Goal: Task Accomplishment & Management: Use online tool/utility

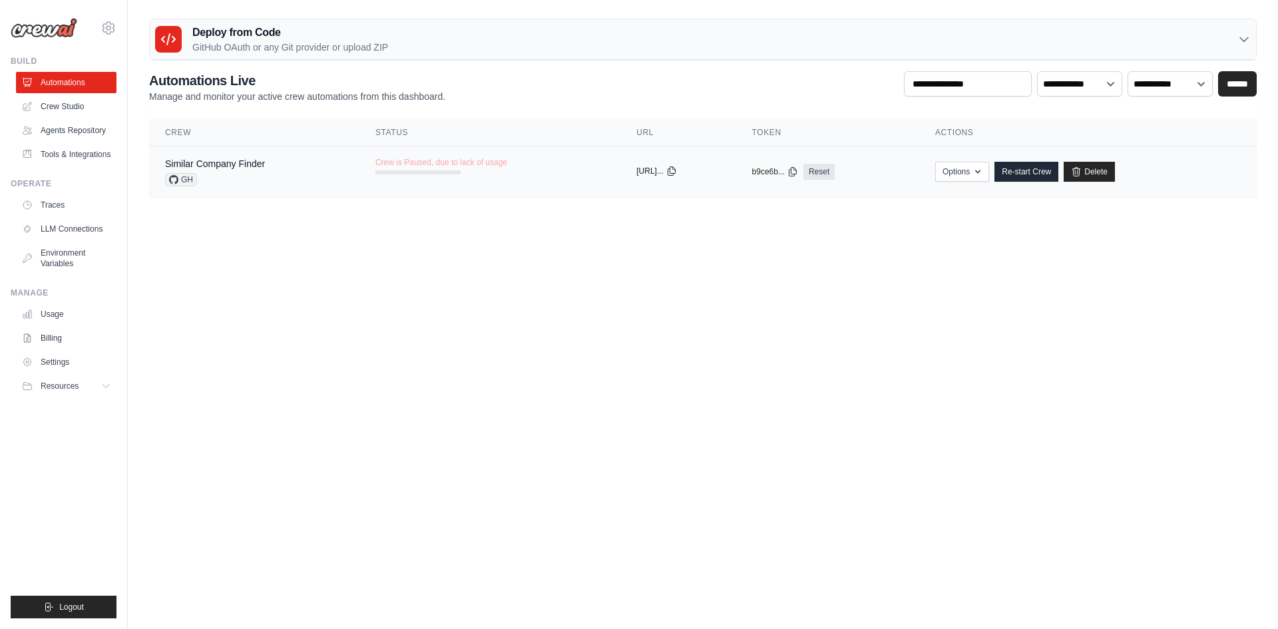
click at [675, 174] on icon at bounding box center [671, 171] width 7 height 9
drag, startPoint x: 417, startPoint y: 170, endPoint x: 706, endPoint y: 323, distance: 326.3
click at [614, 338] on body "a.khvedelidze@gmail.com Settings Build Automations" at bounding box center [639, 314] width 1278 height 629
click at [905, 267] on body "a.khvedelidze@gmail.com Settings Build Automations" at bounding box center [639, 314] width 1278 height 629
click at [1047, 175] on link "Re-start Crew" at bounding box center [1026, 172] width 64 height 20
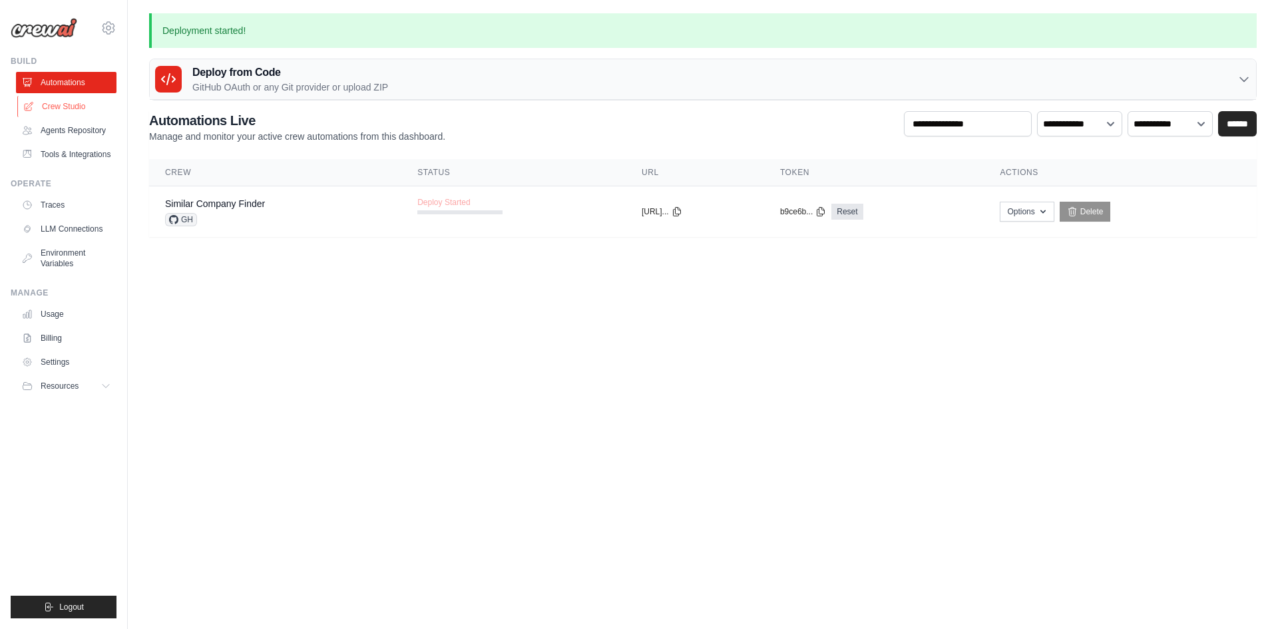
click at [65, 102] on link "Crew Studio" at bounding box center [67, 106] width 101 height 21
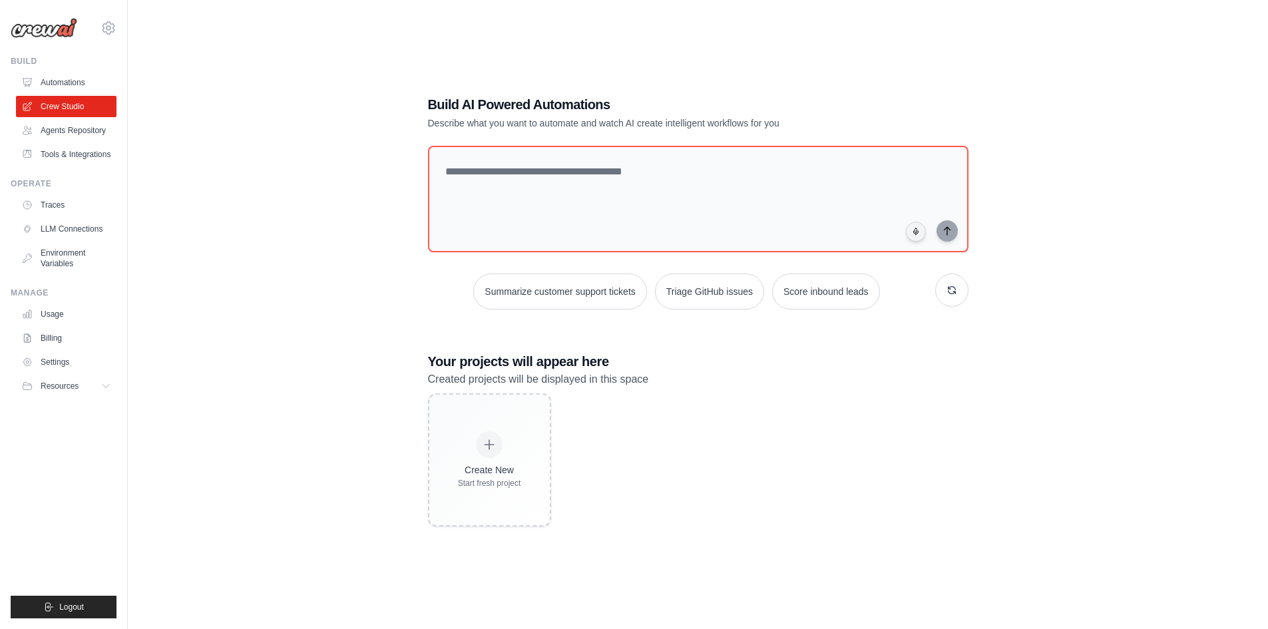
scroll to position [27, 0]
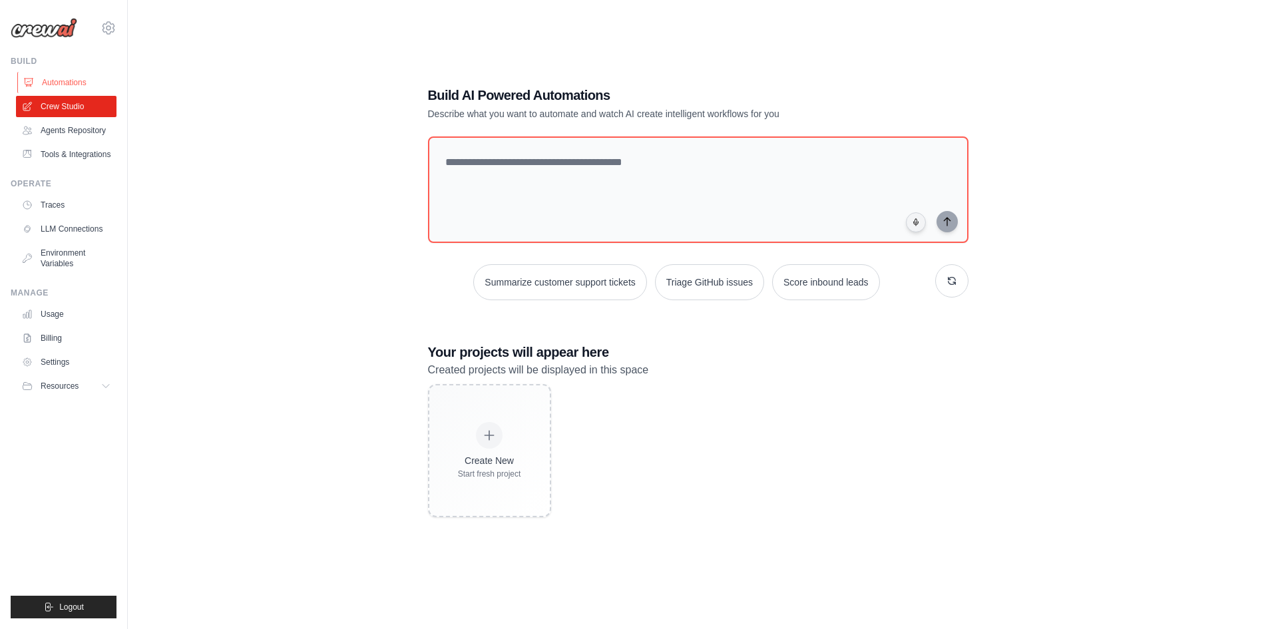
click at [70, 85] on link "Automations" at bounding box center [67, 82] width 101 height 21
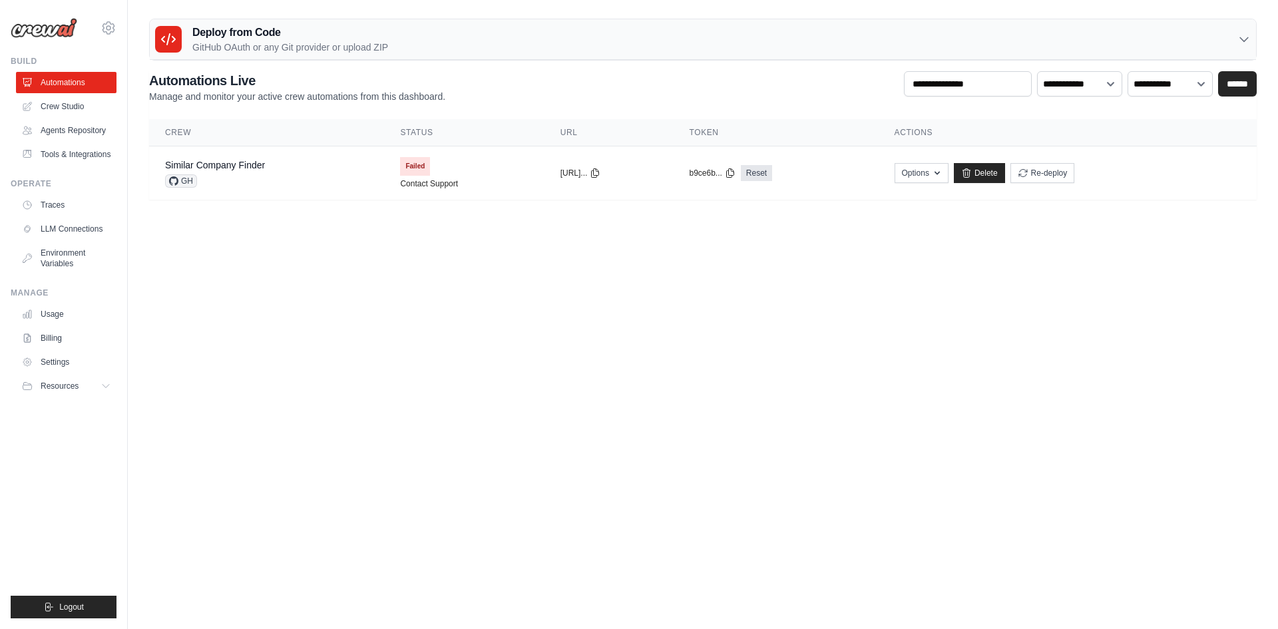
click at [243, 36] on h3 "Deploy from Code" at bounding box center [290, 33] width 196 height 16
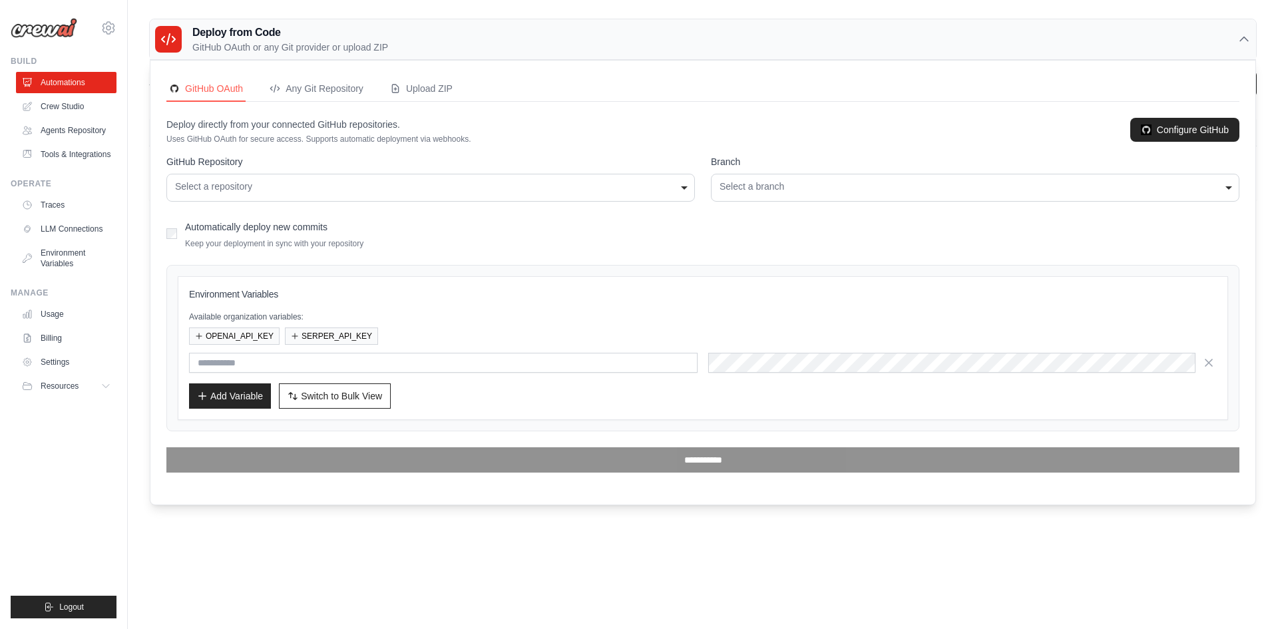
click at [419, 194] on div "**********" at bounding box center [430, 188] width 528 height 28
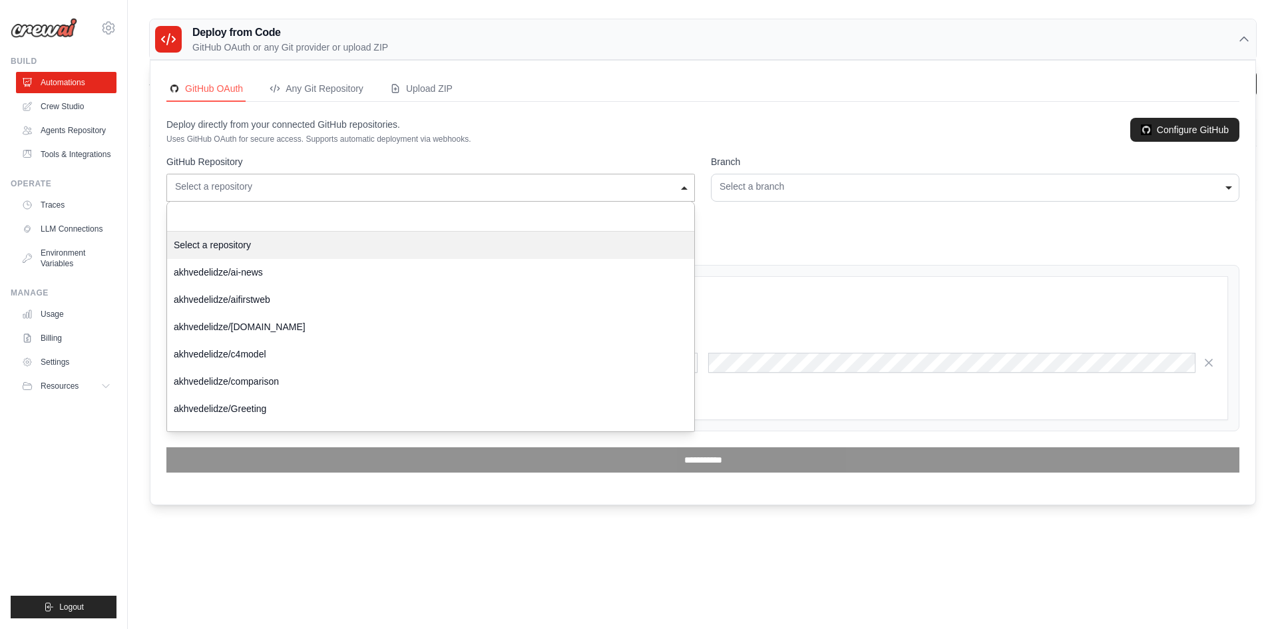
click at [350, 244] on form "**********" at bounding box center [702, 313] width 1073 height 317
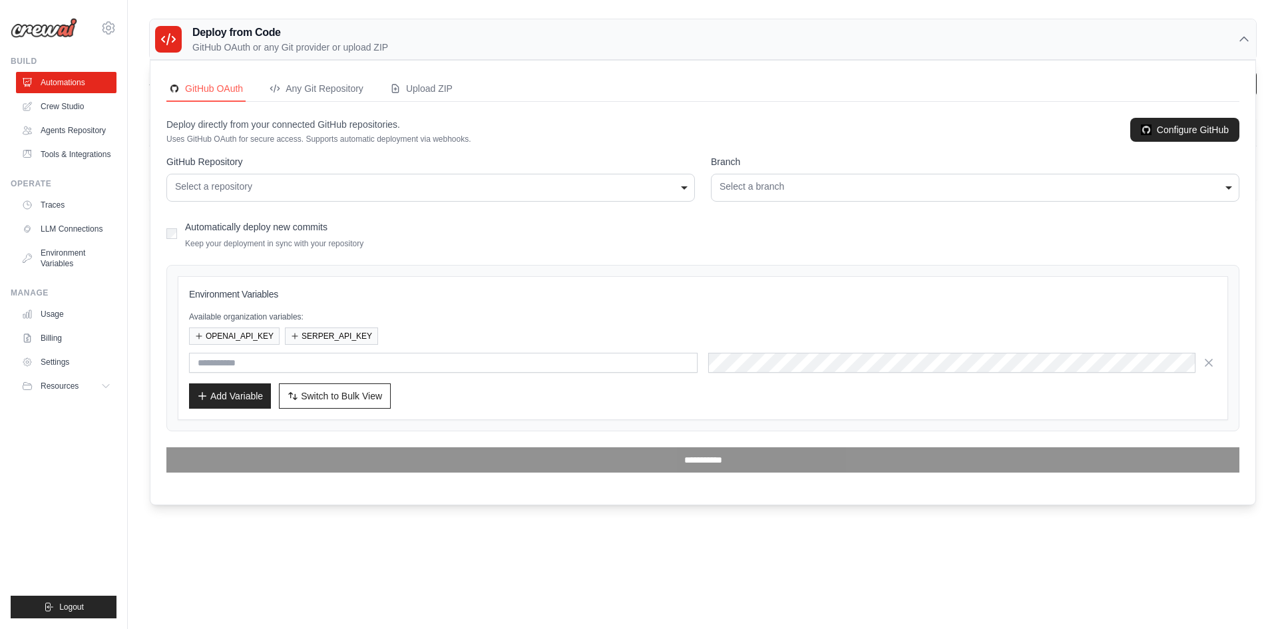
click at [463, 189] on div "Select a repository" at bounding box center [430, 187] width 511 height 14
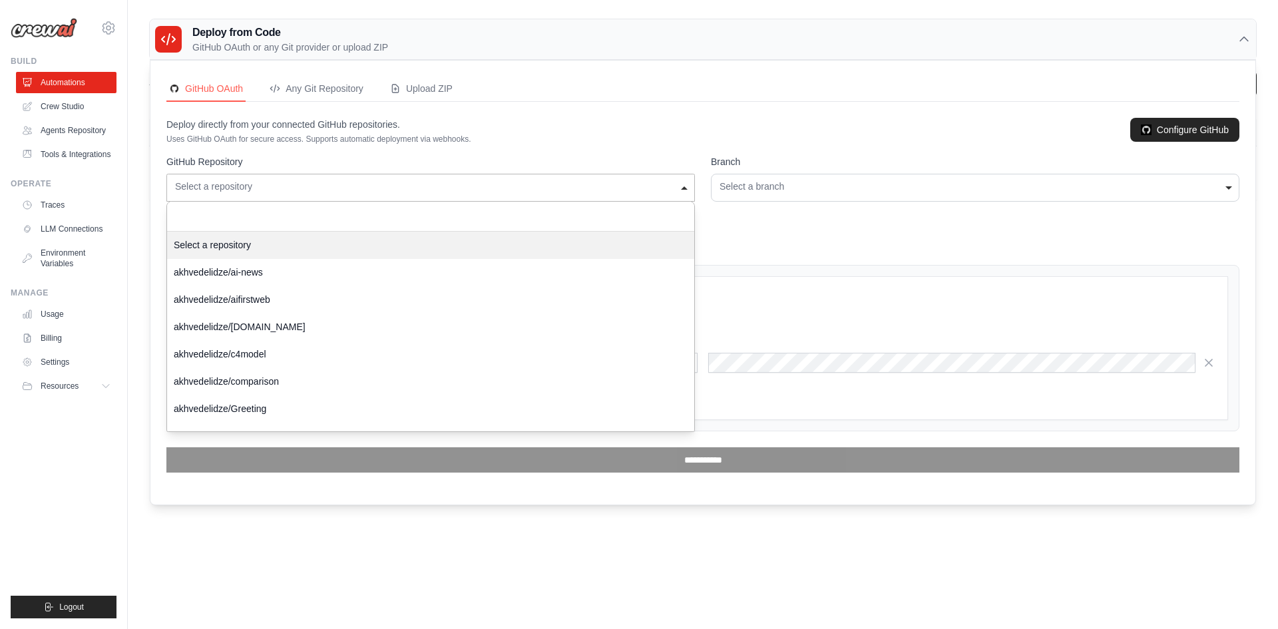
click at [550, 124] on div "Deploy directly from your connected GitHub repositories. Uses GitHub OAuth for …" at bounding box center [702, 131] width 1073 height 27
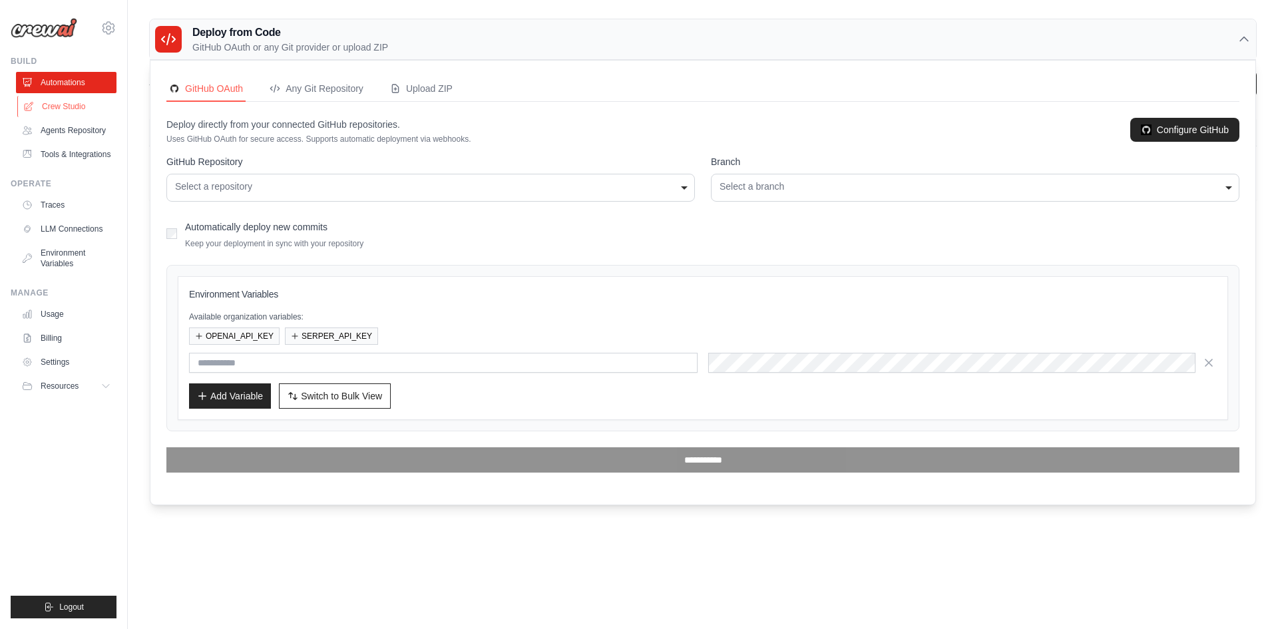
click at [69, 104] on link "Crew Studio" at bounding box center [67, 106] width 101 height 21
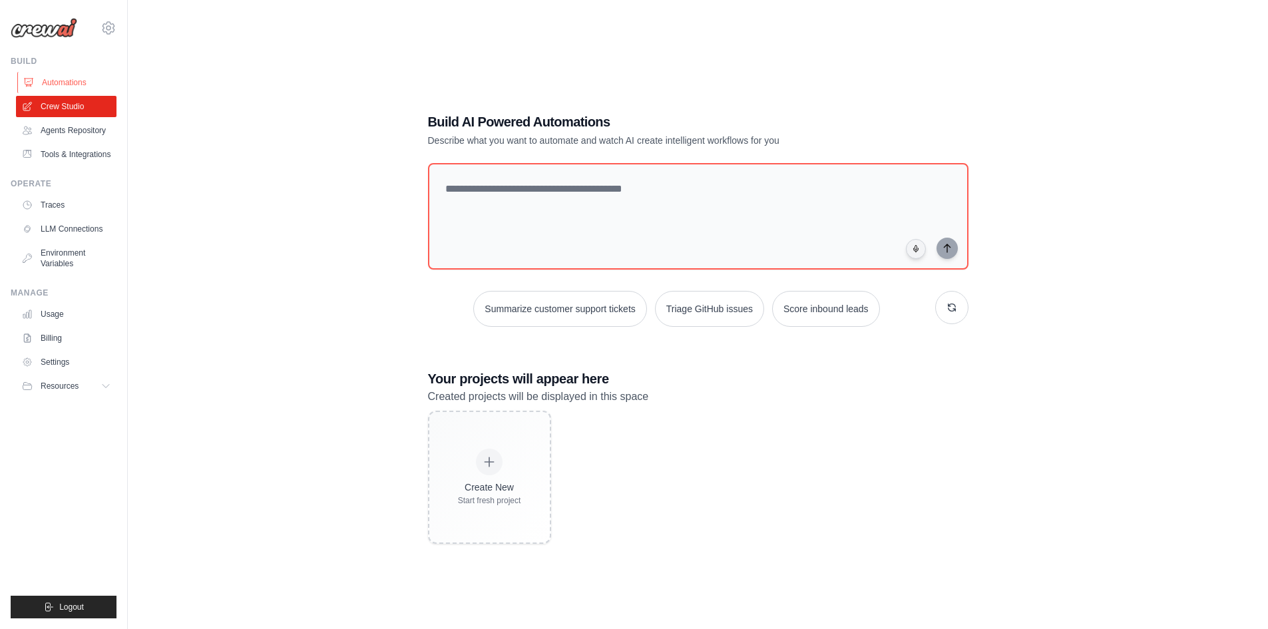
click at [71, 81] on link "Automations" at bounding box center [67, 82] width 101 height 21
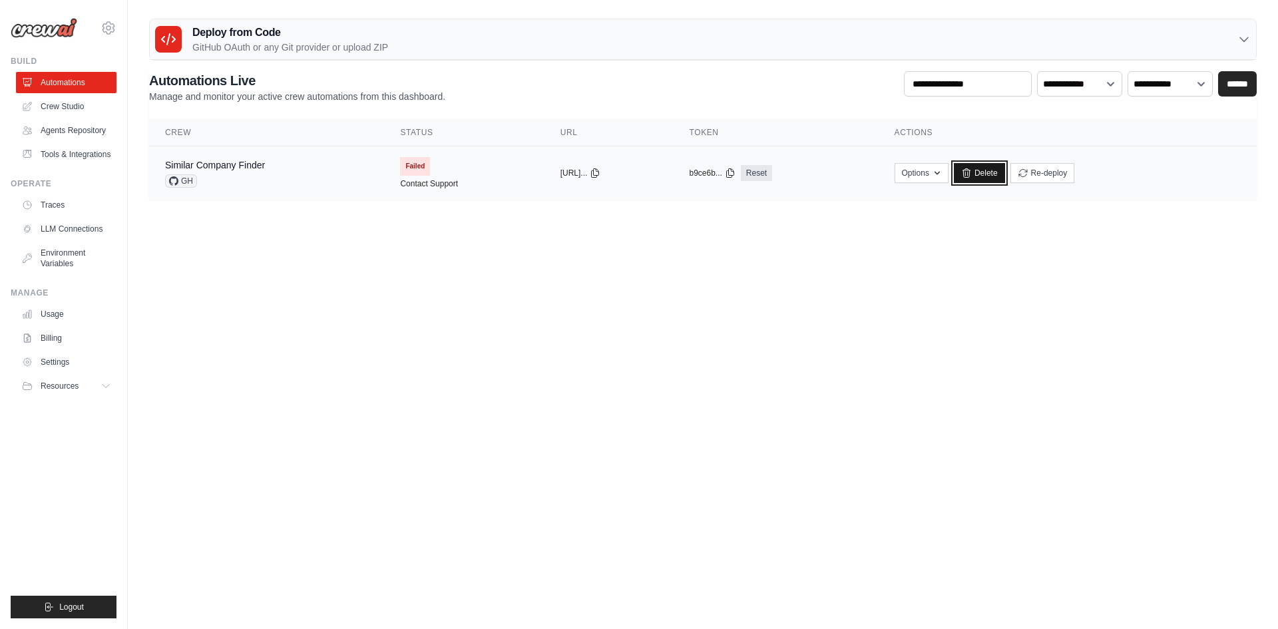
click at [990, 169] on link "Delete" at bounding box center [979, 173] width 51 height 20
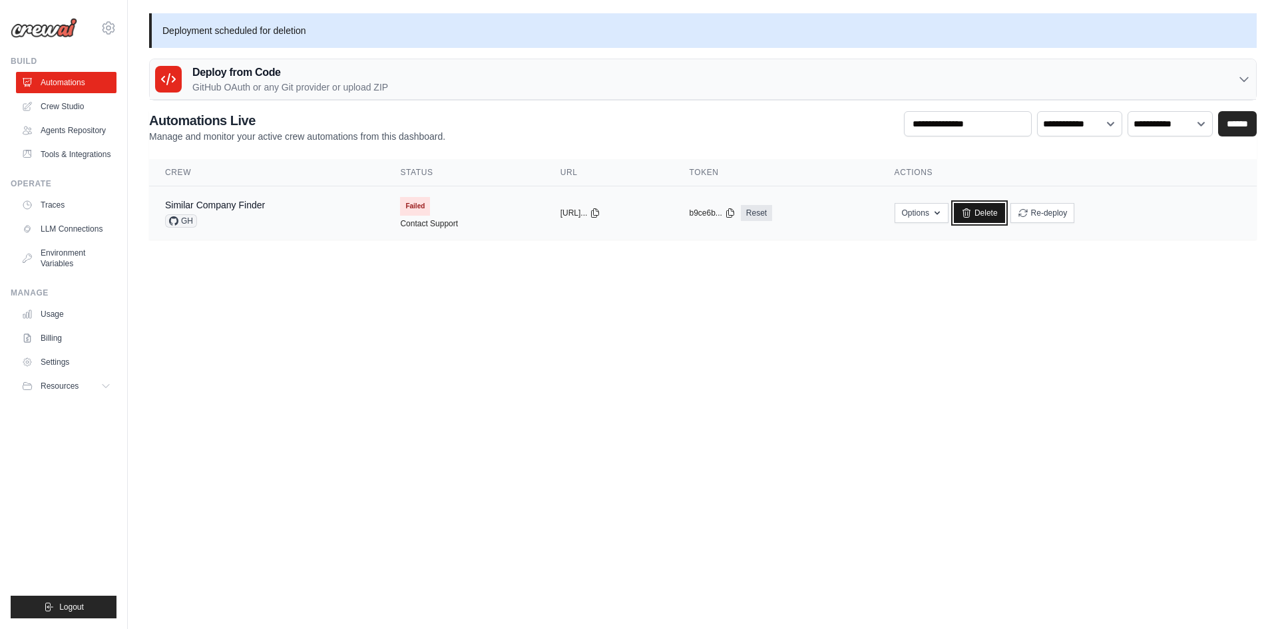
click at [972, 214] on icon at bounding box center [966, 213] width 11 height 11
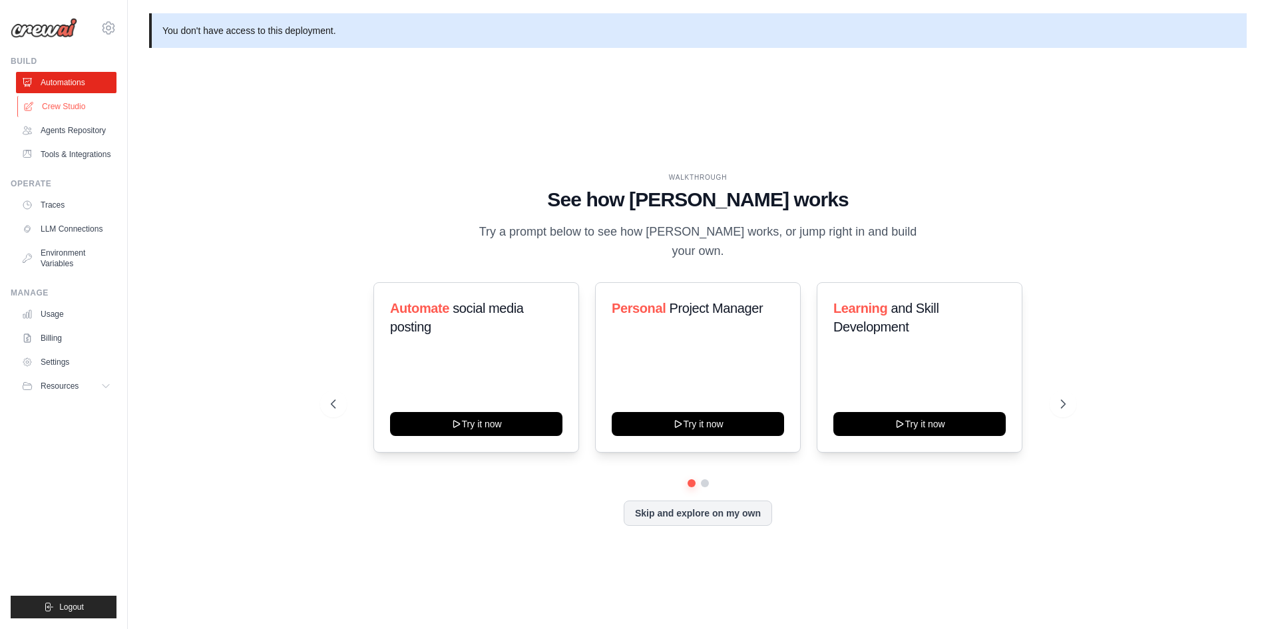
click at [74, 107] on link "Crew Studio" at bounding box center [67, 106] width 101 height 21
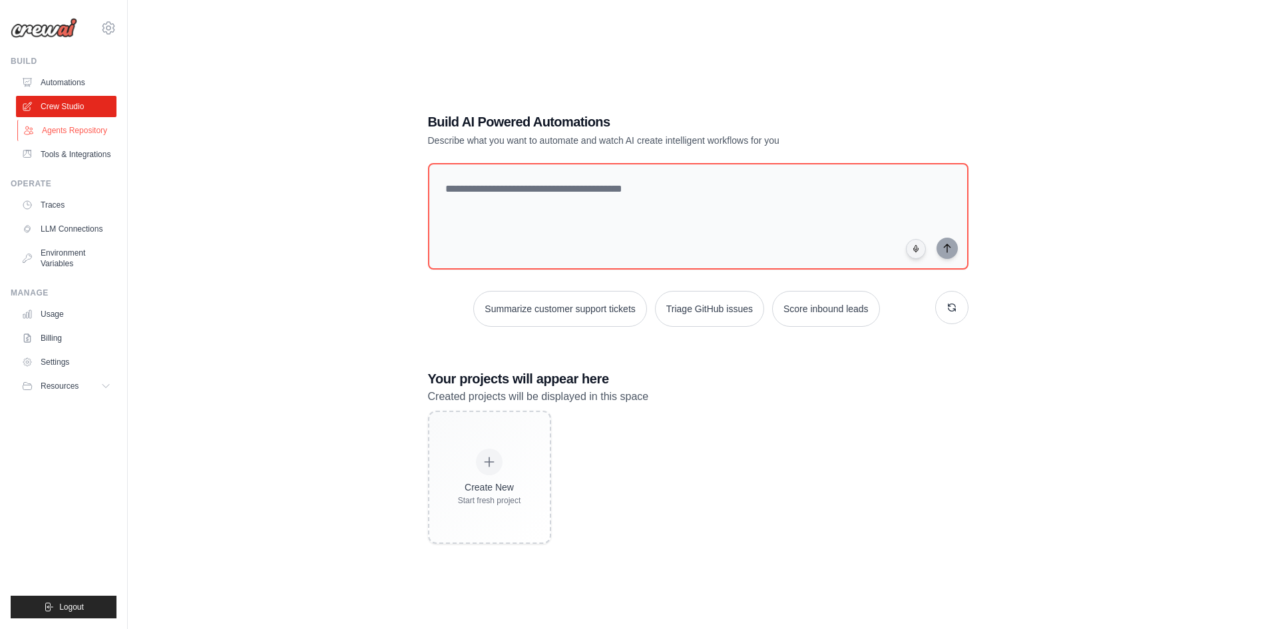
click at [82, 133] on link "Agents Repository" at bounding box center [67, 130] width 101 height 21
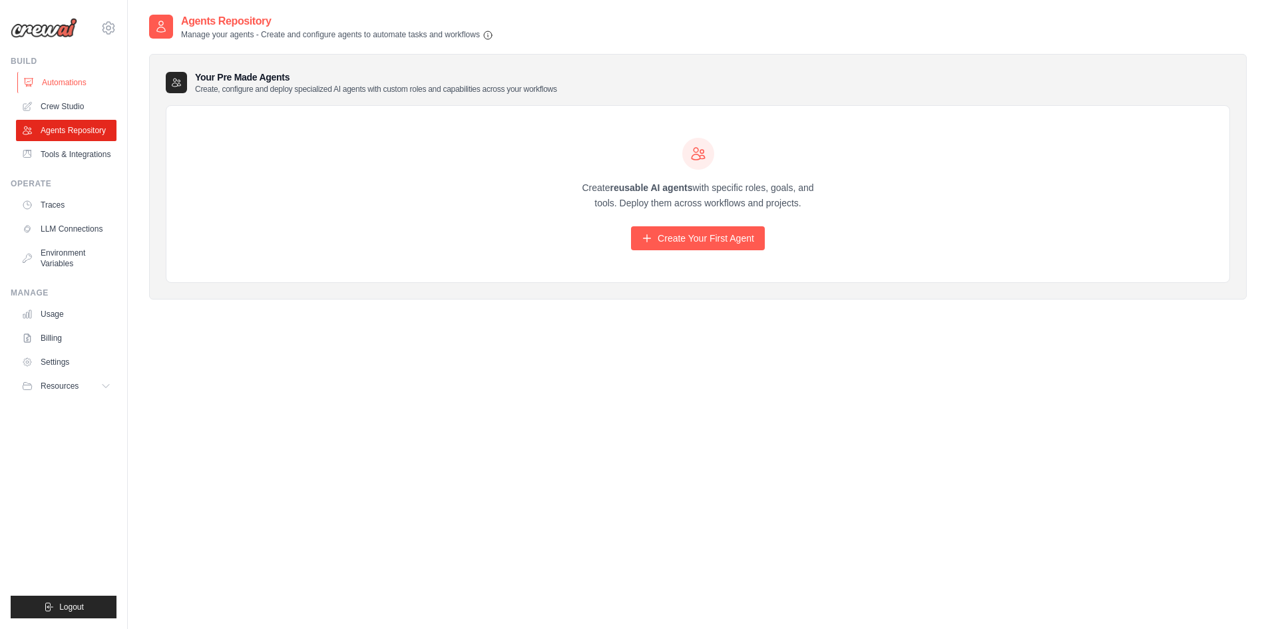
click at [75, 81] on link "Automations" at bounding box center [67, 82] width 101 height 21
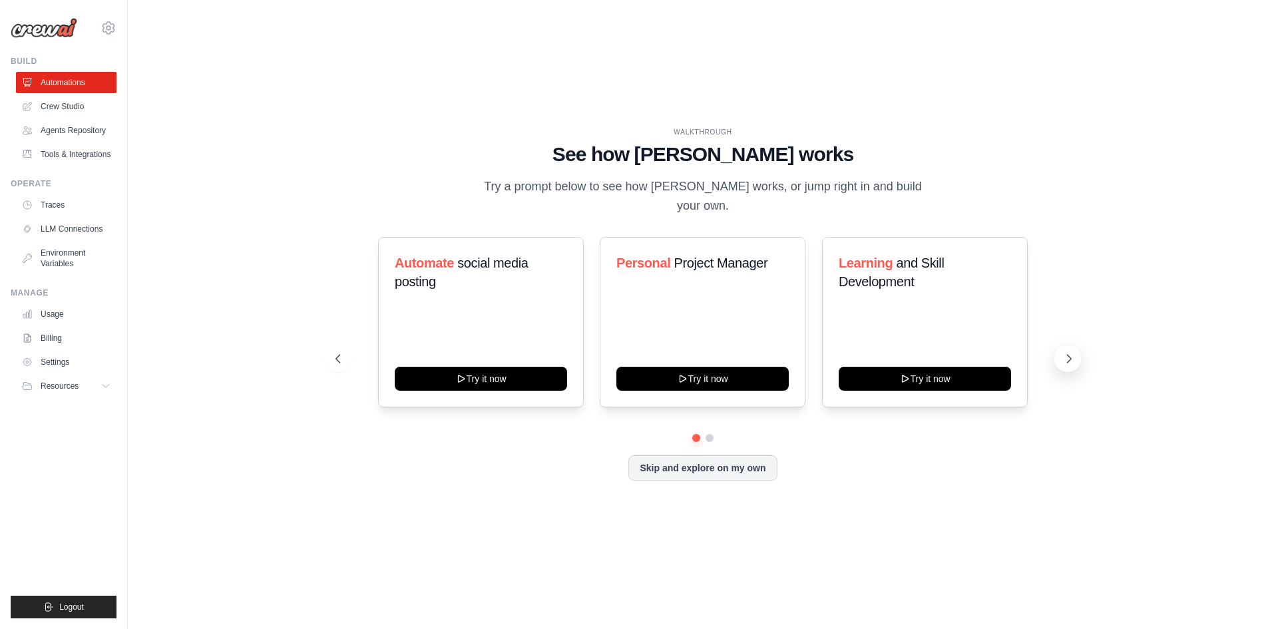
click at [1064, 352] on icon at bounding box center [1068, 358] width 13 height 13
click at [728, 455] on button "Skip and explore on my own" at bounding box center [702, 466] width 148 height 25
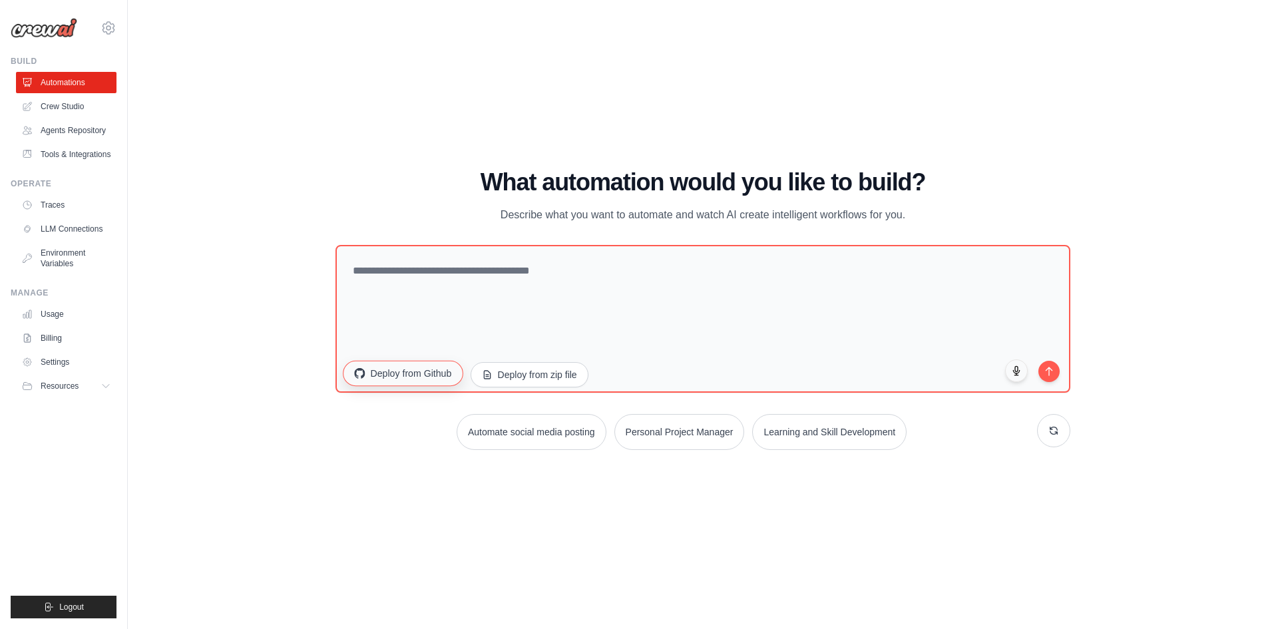
click at [412, 374] on button "Deploy from Github" at bounding box center [403, 372] width 120 height 25
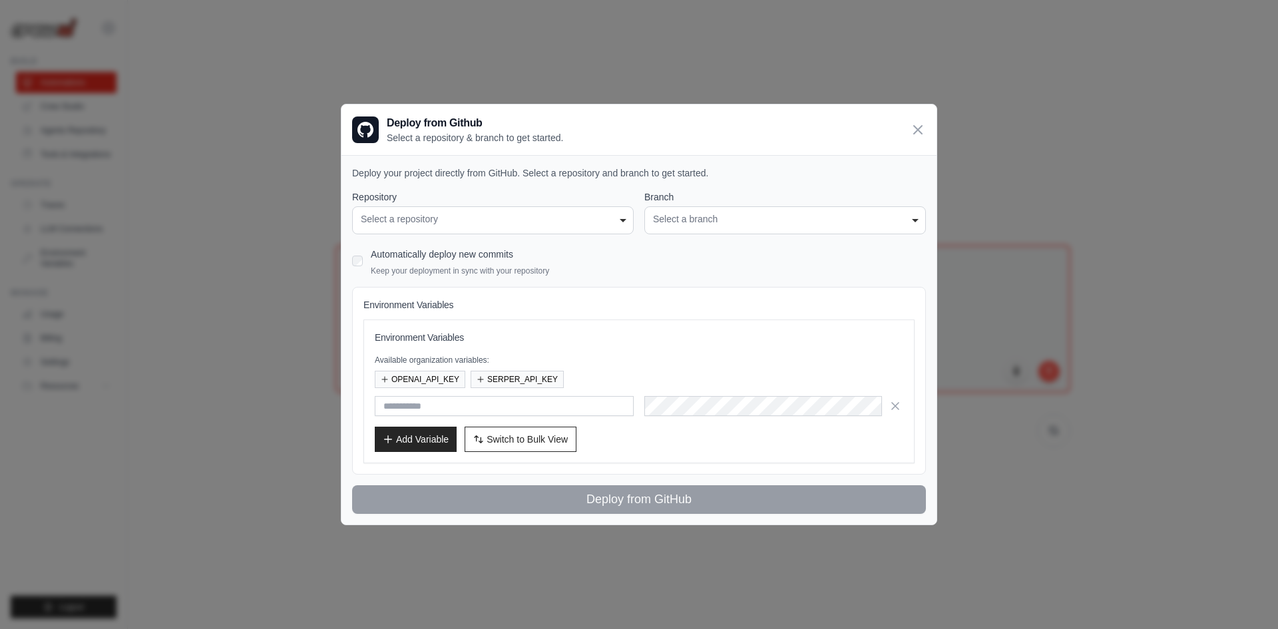
click at [620, 221] on div "Select a repository" at bounding box center [493, 219] width 264 height 14
click at [617, 218] on div "Select a repository" at bounding box center [493, 219] width 264 height 14
click at [692, 212] on div "Select a branch" at bounding box center [785, 219] width 264 height 14
click at [589, 214] on div "Select a repository" at bounding box center [493, 219] width 264 height 14
click at [405, 215] on div "Select a repository" at bounding box center [493, 219] width 264 height 14
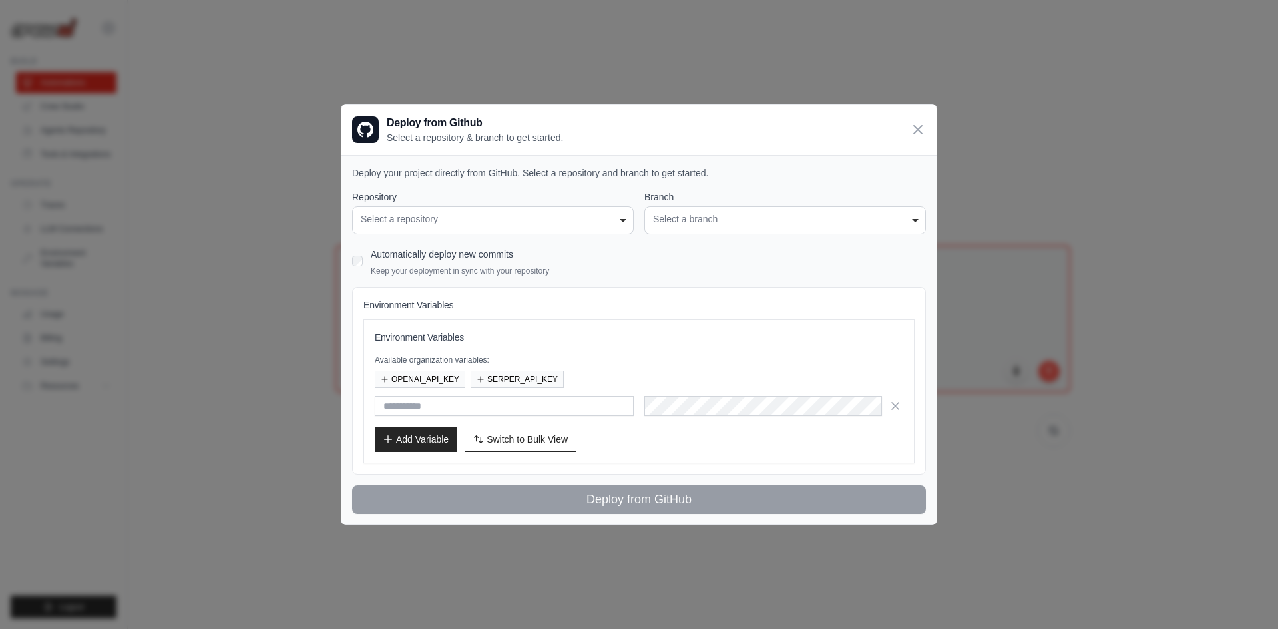
click at [916, 135] on icon at bounding box center [918, 130] width 16 height 16
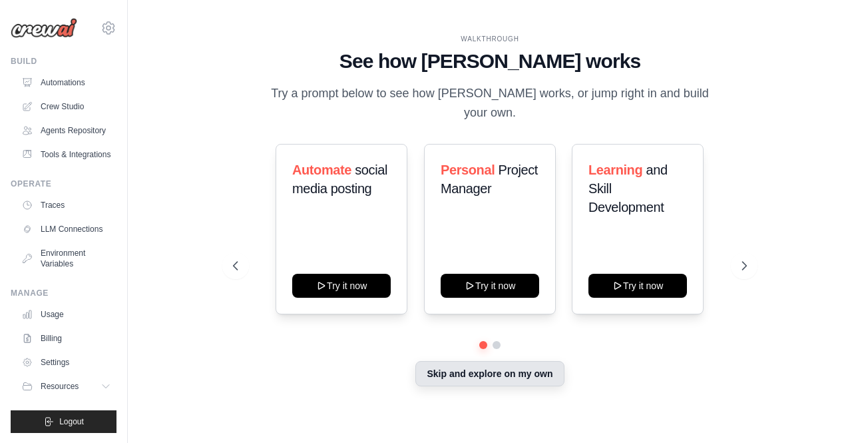
click at [519, 368] on button "Skip and explore on my own" at bounding box center [489, 373] width 148 height 25
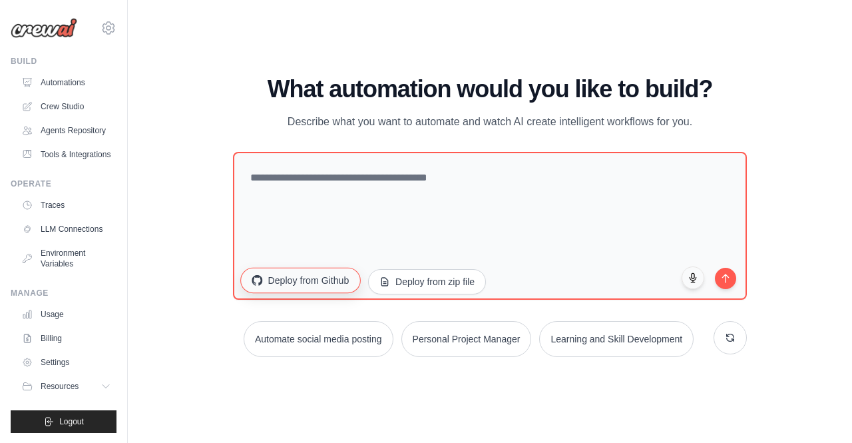
click at [300, 282] on button "Deploy from Github" at bounding box center [301, 279] width 120 height 25
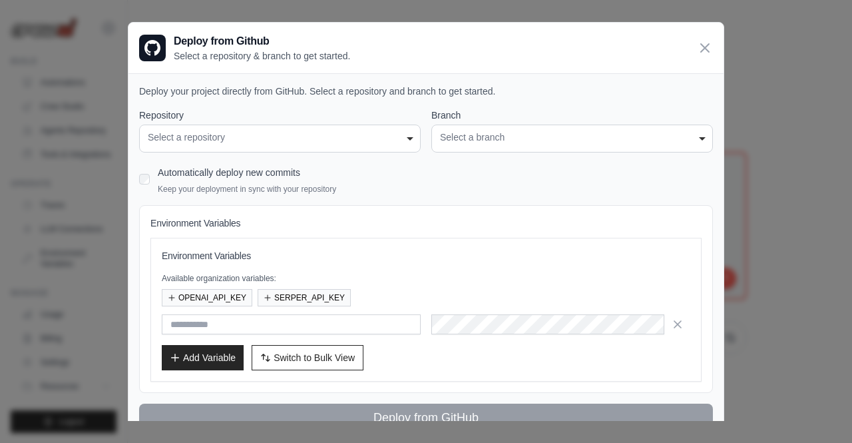
click at [395, 138] on div "Select a repository" at bounding box center [280, 137] width 264 height 14
click at [357, 140] on div "Select a repository" at bounding box center [280, 137] width 264 height 14
click at [300, 140] on div "Select a repository" at bounding box center [280, 137] width 264 height 14
click at [467, 128] on div "**********" at bounding box center [572, 138] width 282 height 28
click at [260, 224] on h4 "Environment Variables" at bounding box center [425, 222] width 551 height 13
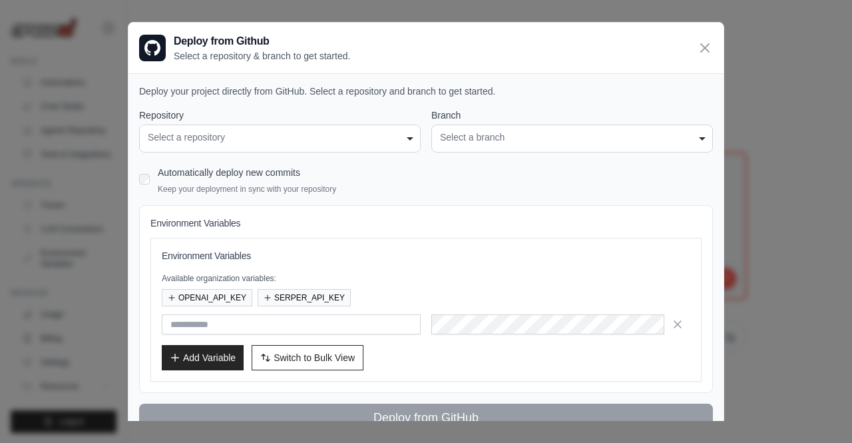
click at [142, 171] on div "Automatically deploy new commits Keep your deployment in sync with your reposit…" at bounding box center [426, 178] width 574 height 31
click at [237, 129] on div "**********" at bounding box center [280, 138] width 282 height 28
click at [702, 48] on icon at bounding box center [705, 47] width 16 height 16
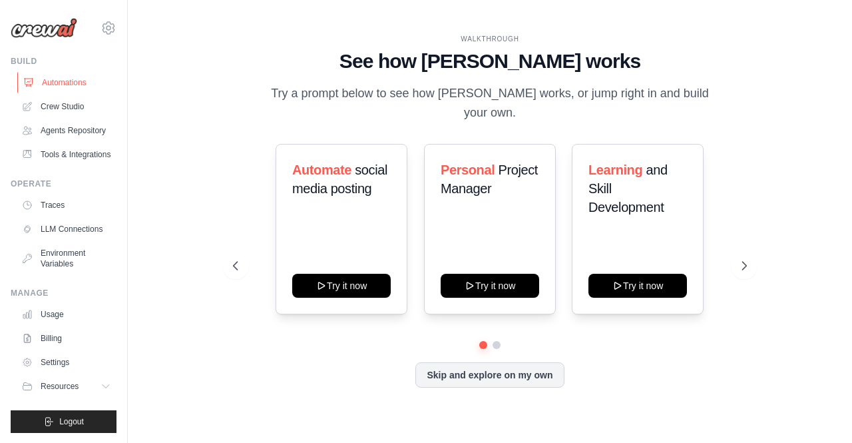
click at [67, 83] on link "Automations" at bounding box center [67, 82] width 101 height 21
click at [69, 105] on link "Crew Studio" at bounding box center [67, 106] width 101 height 21
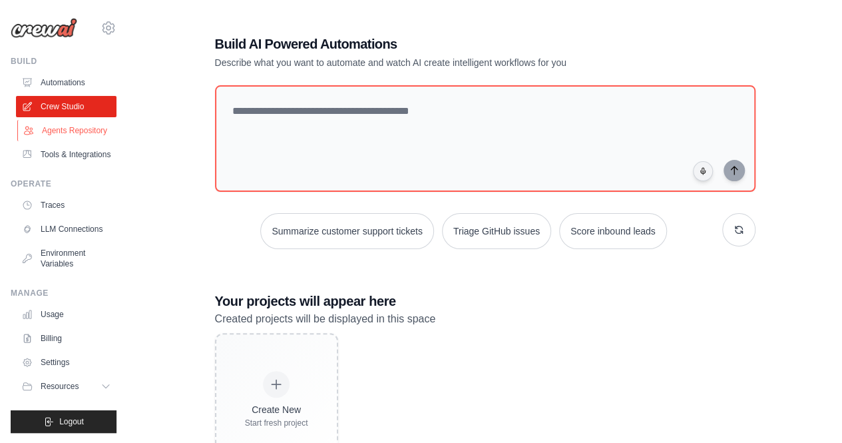
click at [89, 131] on link "Agents Repository" at bounding box center [67, 130] width 101 height 21
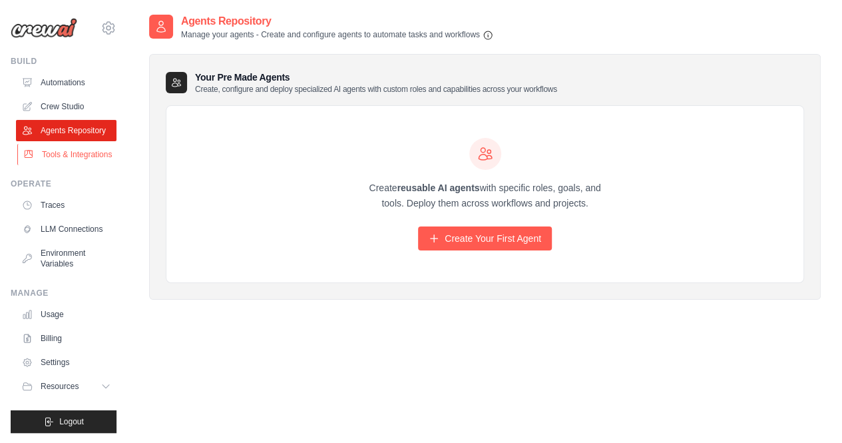
click at [73, 152] on link "Tools & Integrations" at bounding box center [67, 154] width 101 height 21
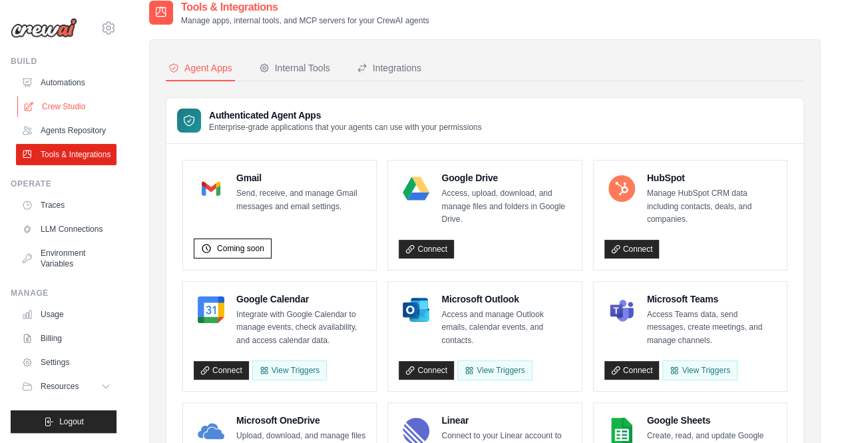
scroll to position [11, 0]
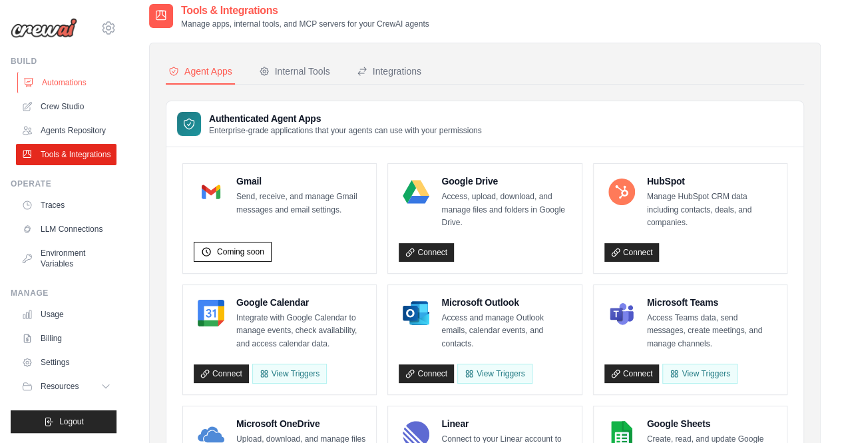
click at [69, 87] on link "Automations" at bounding box center [67, 82] width 101 height 21
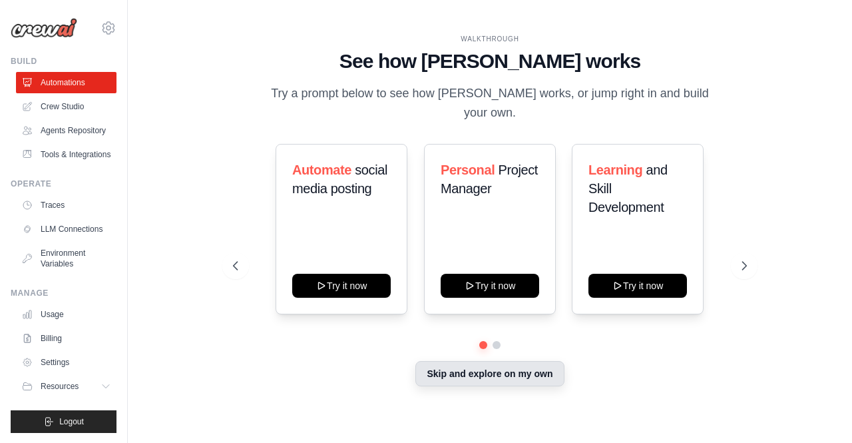
click at [497, 367] on button "Skip and explore on my own" at bounding box center [489, 373] width 148 height 25
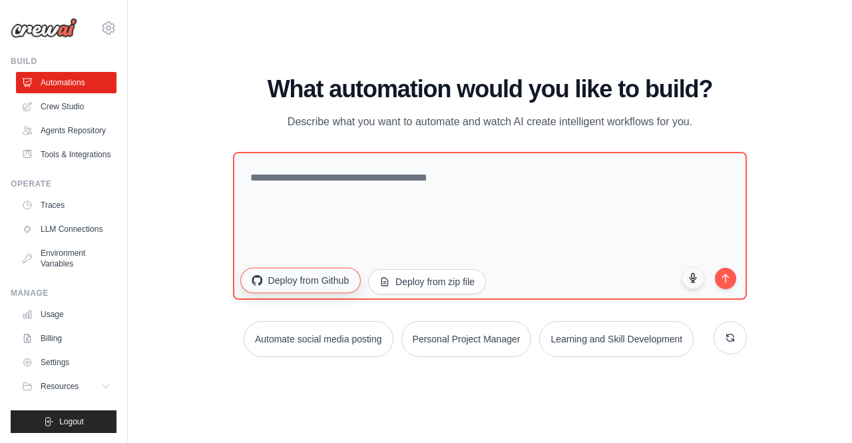
click at [307, 281] on button "Deploy from Github" at bounding box center [301, 279] width 120 height 25
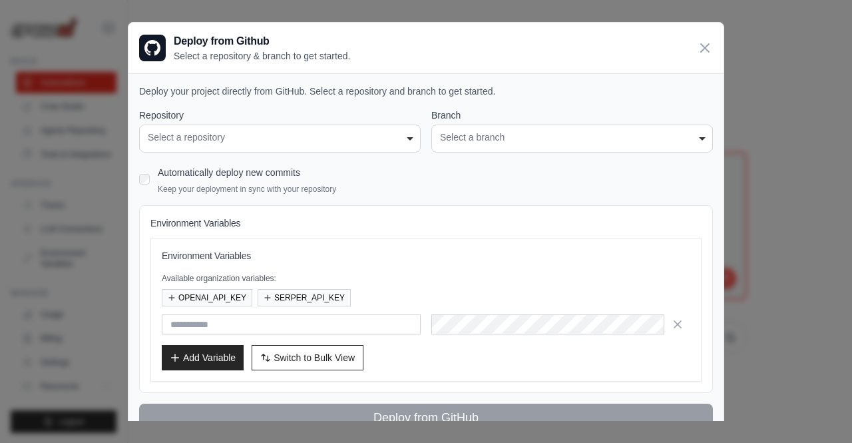
click at [301, 140] on div "Select a repository" at bounding box center [280, 137] width 264 height 14
click at [701, 45] on icon at bounding box center [705, 47] width 8 height 8
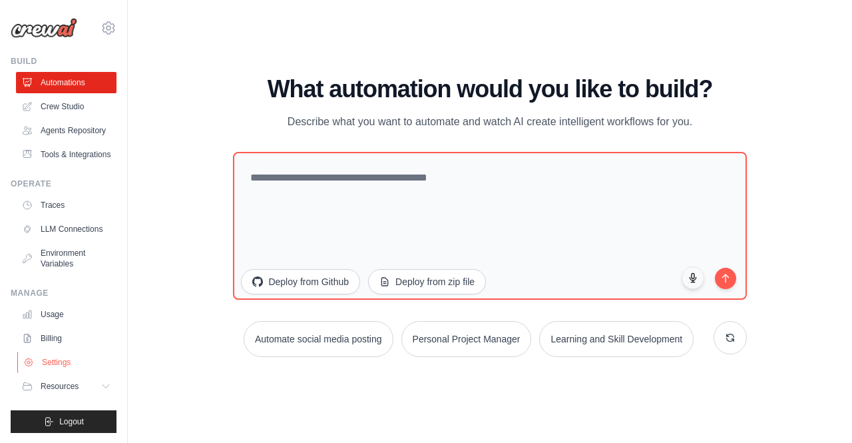
click at [64, 365] on link "Settings" at bounding box center [67, 361] width 101 height 21
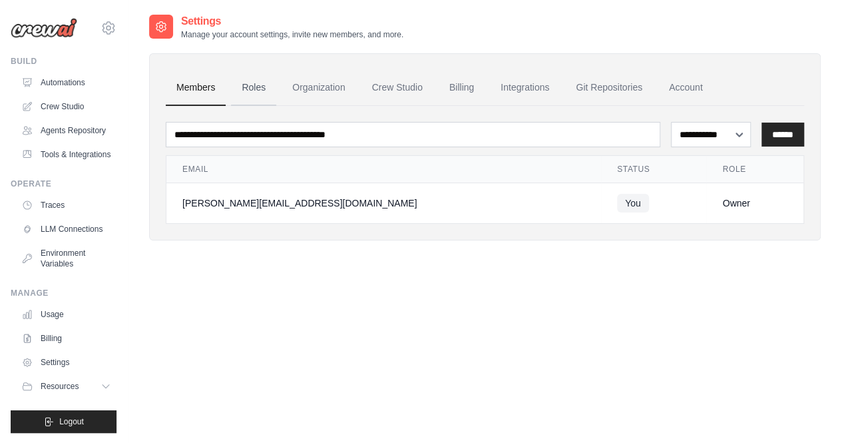
click at [260, 99] on link "Roles" at bounding box center [253, 88] width 45 height 36
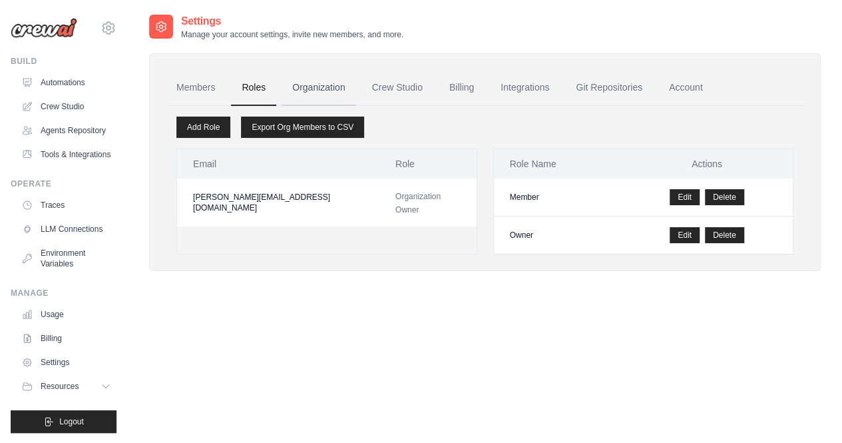
click at [319, 83] on link "Organization" at bounding box center [319, 88] width 74 height 36
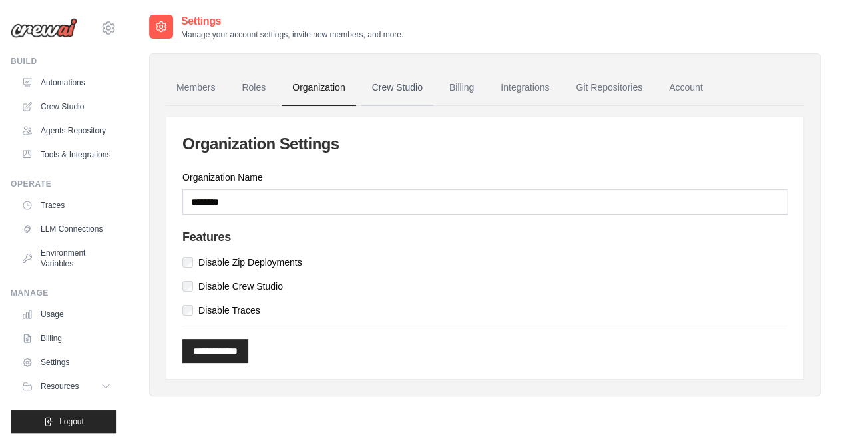
click at [391, 87] on link "Crew Studio" at bounding box center [397, 88] width 72 height 36
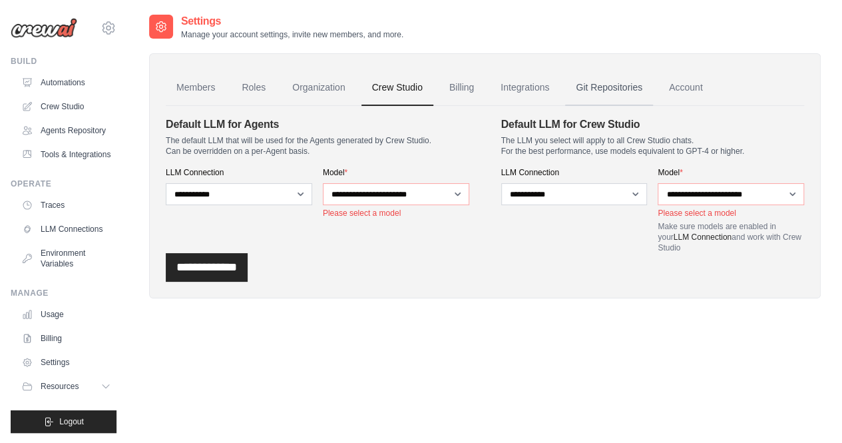
click at [600, 83] on link "Git Repositories" at bounding box center [609, 88] width 88 height 36
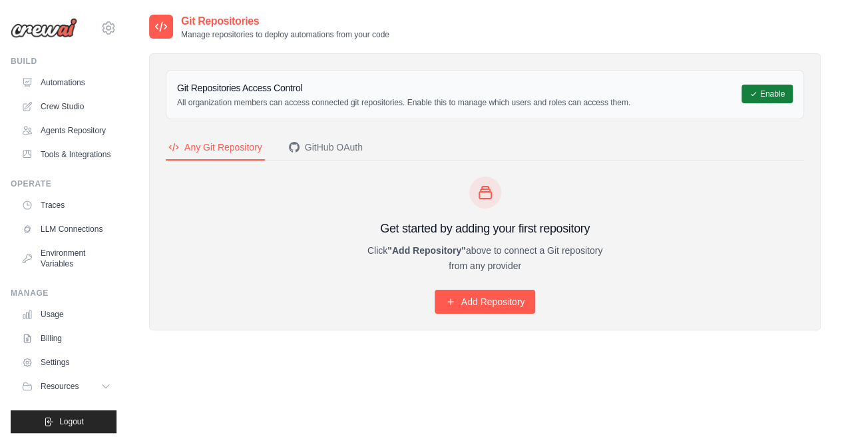
click at [764, 93] on button "Enable" at bounding box center [766, 94] width 51 height 19
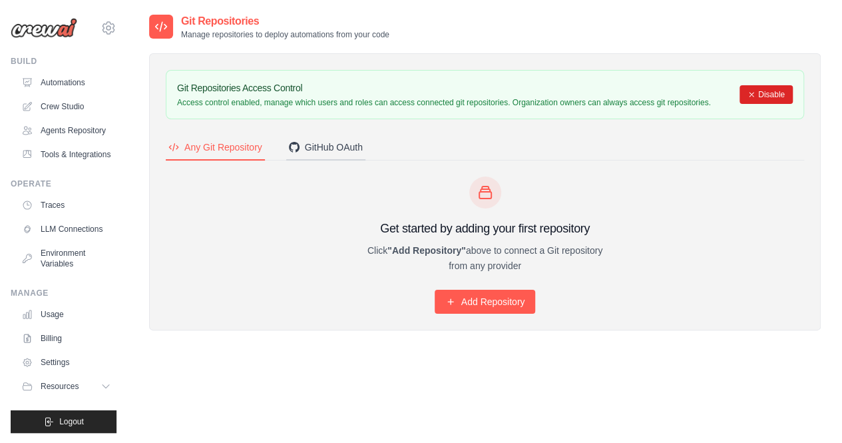
click at [333, 147] on div "GitHub OAuth" at bounding box center [326, 146] width 74 height 13
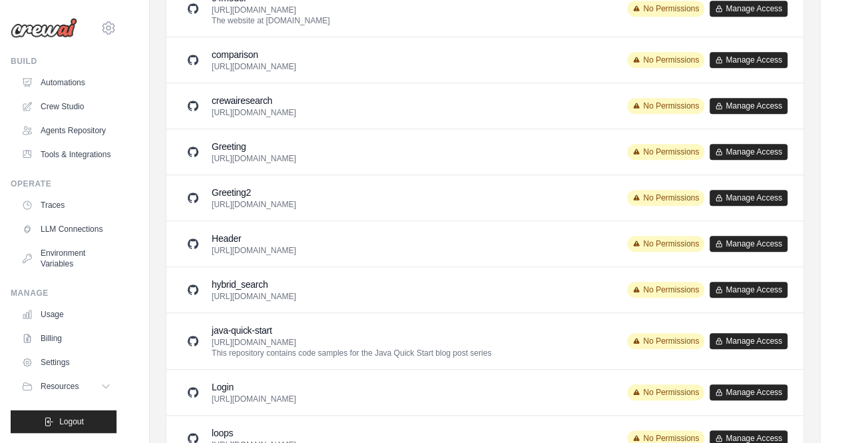
scroll to position [342, 0]
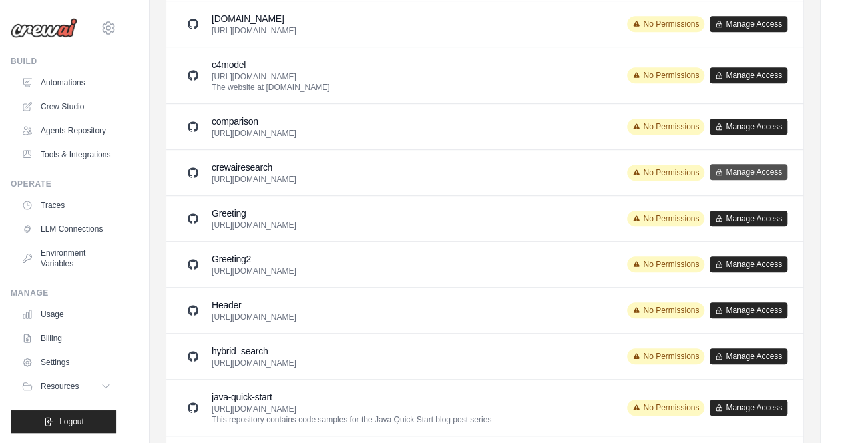
click at [736, 167] on button "Manage Access" at bounding box center [748, 172] width 78 height 16
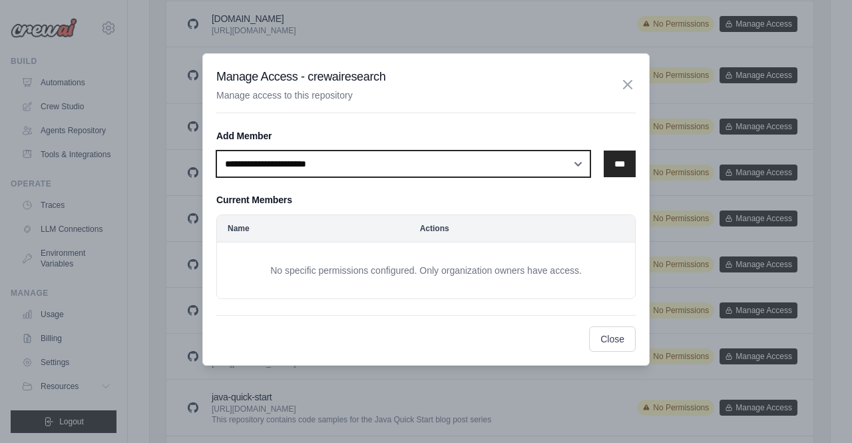
click at [465, 166] on select "**********" at bounding box center [403, 163] width 374 height 27
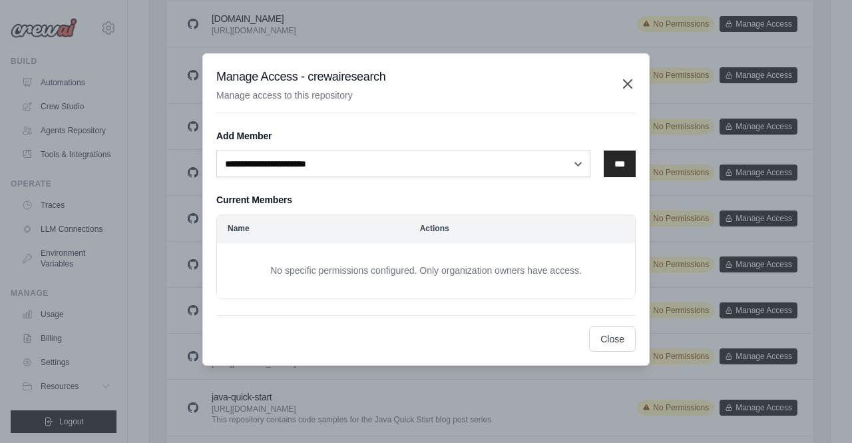
click at [633, 90] on icon "button" at bounding box center [628, 84] width 16 height 16
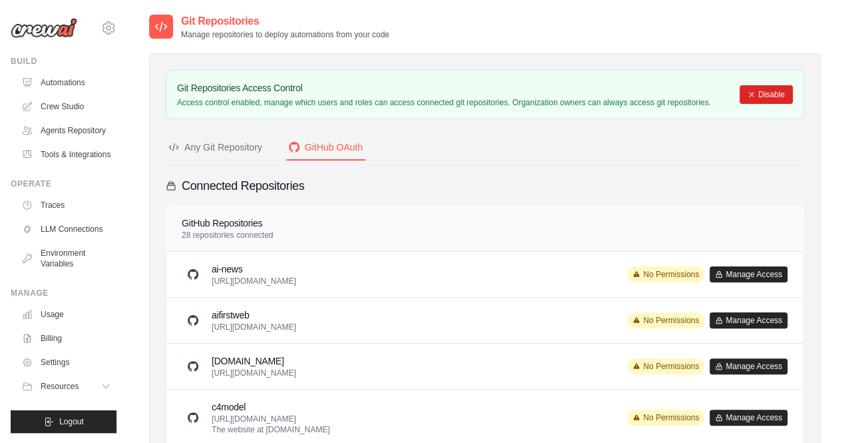
scroll to position [0, 0]
click at [777, 87] on button "Disable" at bounding box center [765, 94] width 53 height 19
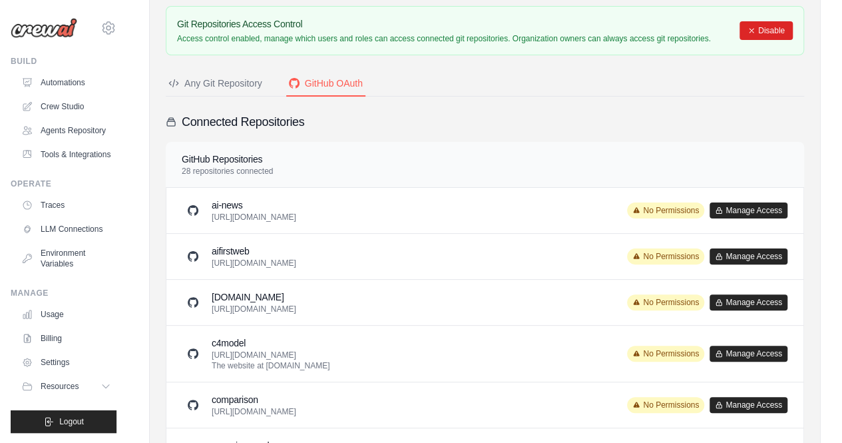
scroll to position [67, 0]
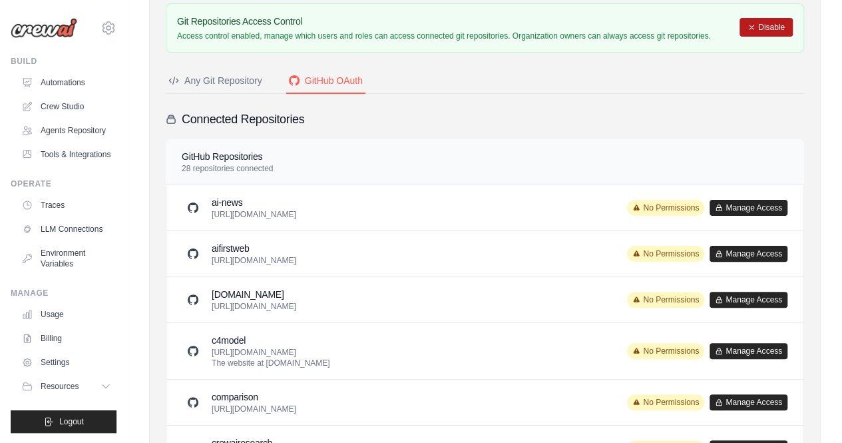
click at [749, 27] on icon at bounding box center [751, 27] width 8 height 8
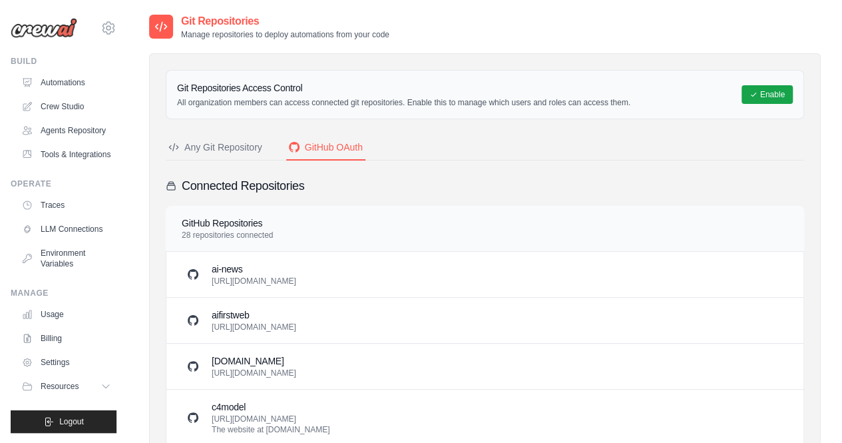
click at [221, 151] on div "Any Git Repository" at bounding box center [215, 146] width 94 height 13
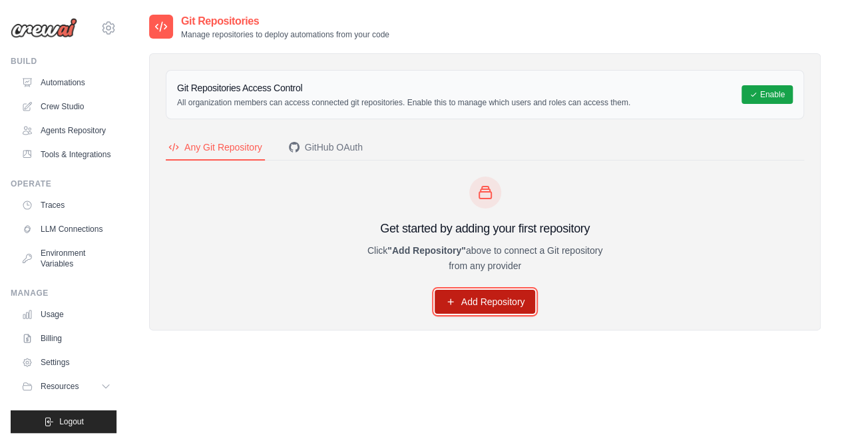
click at [496, 298] on link "Add Repository" at bounding box center [485, 302] width 101 height 24
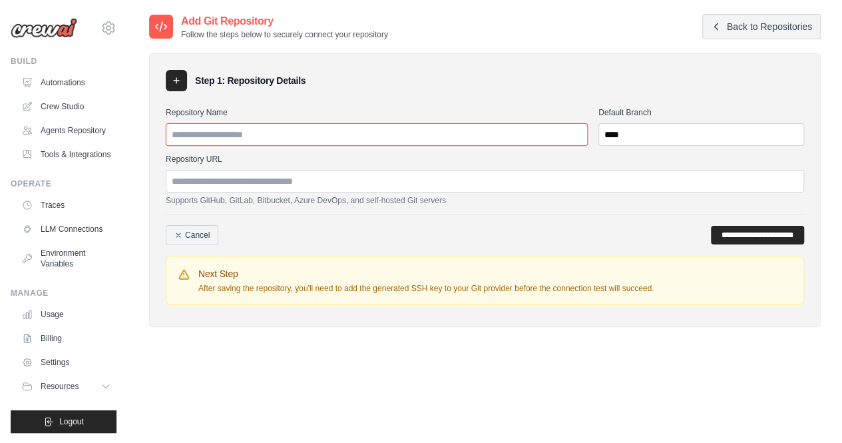
click at [371, 137] on input "Repository Name" at bounding box center [377, 134] width 422 height 23
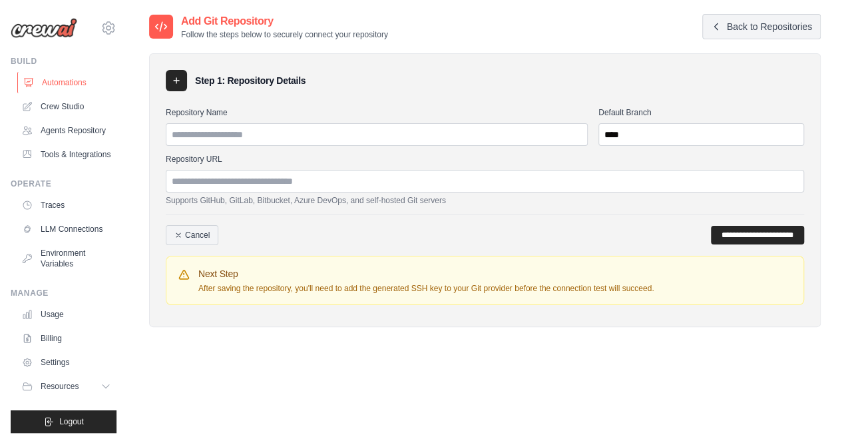
click at [67, 77] on link "Automations" at bounding box center [67, 82] width 101 height 21
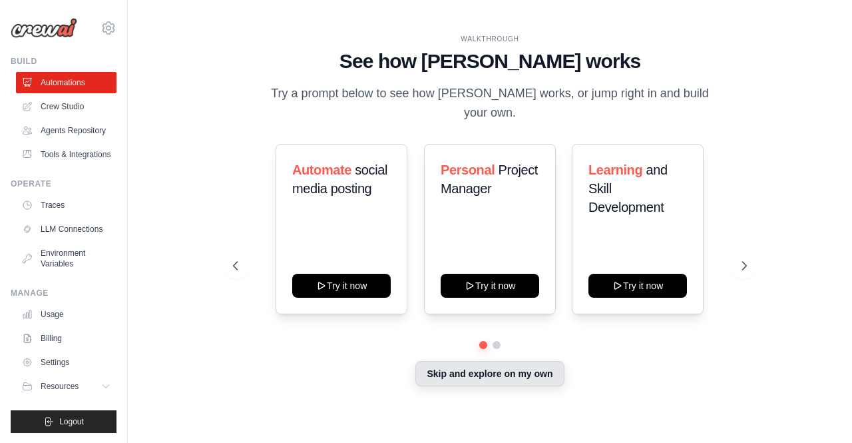
click at [479, 366] on button "Skip and explore on my own" at bounding box center [489, 373] width 148 height 25
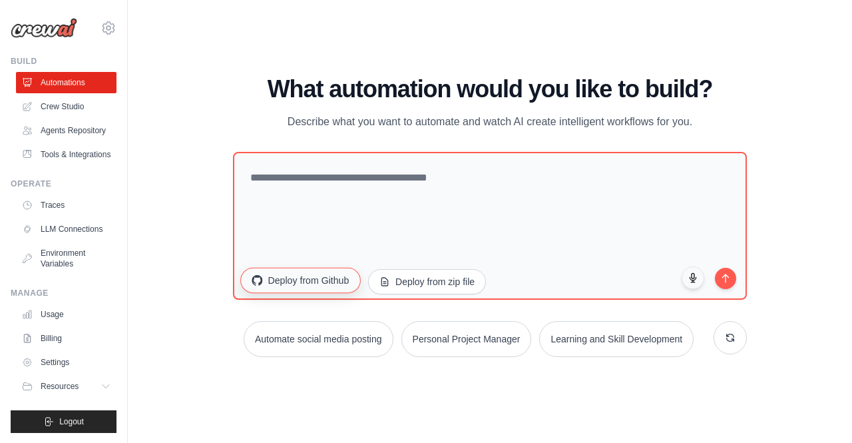
click at [329, 278] on button "Deploy from Github" at bounding box center [301, 279] width 120 height 25
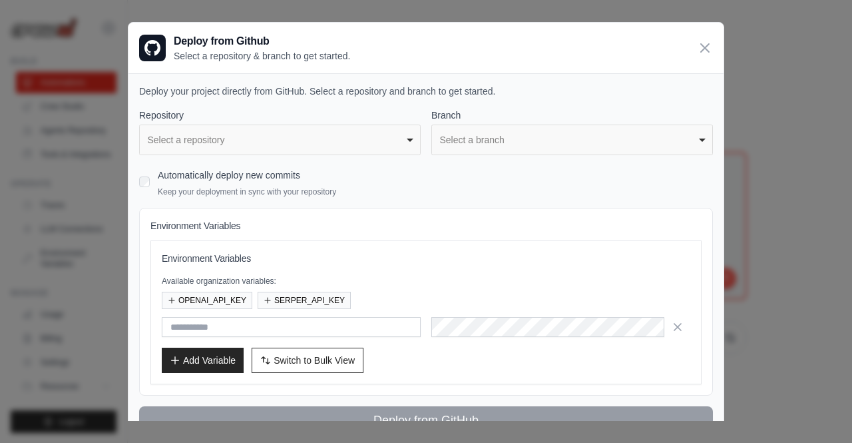
click at [299, 126] on div "**********" at bounding box center [280, 139] width 282 height 31
click at [298, 133] on div "Select a repository" at bounding box center [276, 140] width 257 height 14
click at [349, 143] on div "Select a repository" at bounding box center [276, 140] width 257 height 14
click at [283, 143] on div "Select a repository" at bounding box center [276, 140] width 257 height 14
click at [699, 49] on icon at bounding box center [705, 47] width 16 height 16
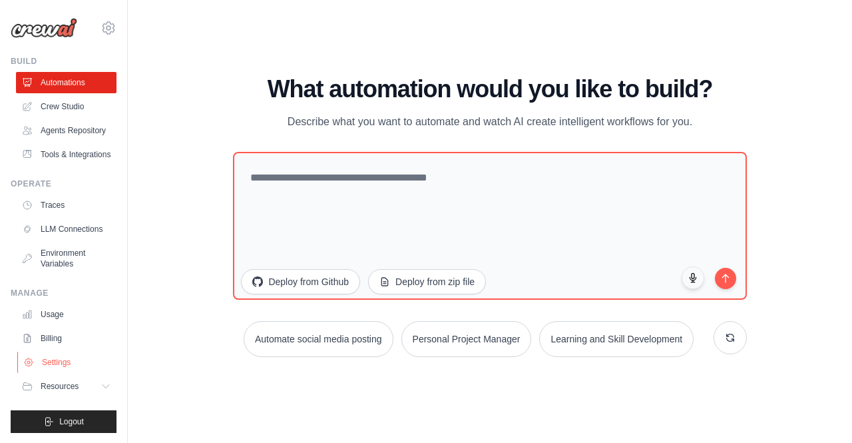
click at [59, 365] on link "Settings" at bounding box center [67, 361] width 101 height 21
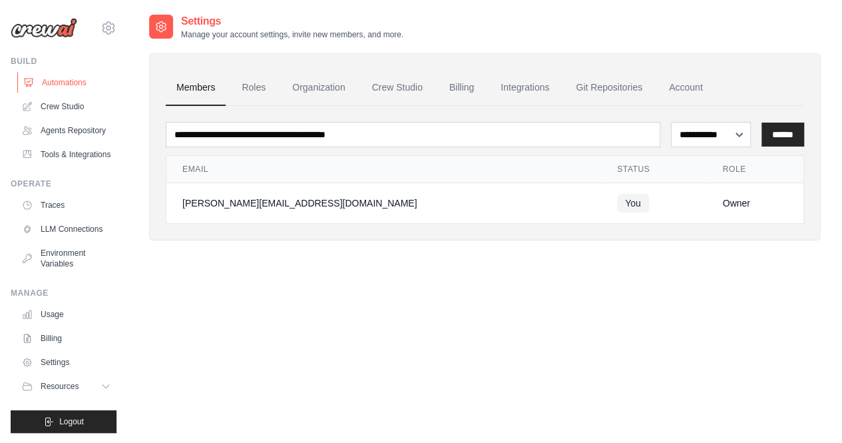
click at [63, 76] on link "Automations" at bounding box center [67, 82] width 101 height 21
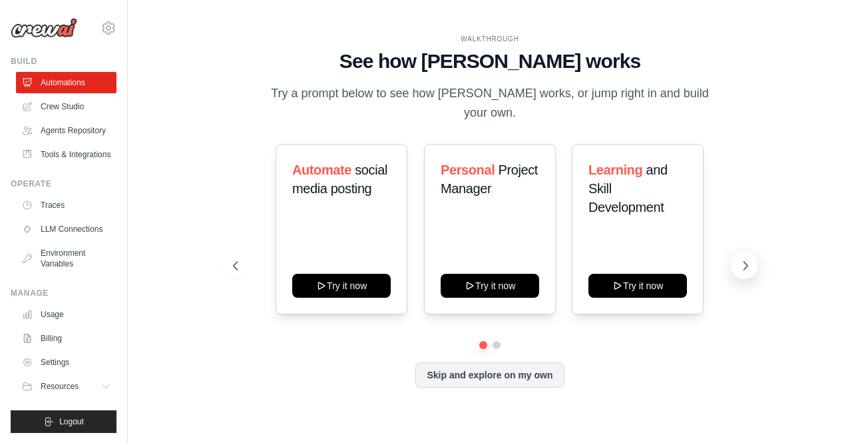
click at [751, 252] on button at bounding box center [744, 265] width 27 height 27
click at [741, 264] on button at bounding box center [744, 265] width 27 height 27
click at [475, 372] on button "Skip and explore on my own" at bounding box center [489, 373] width 148 height 25
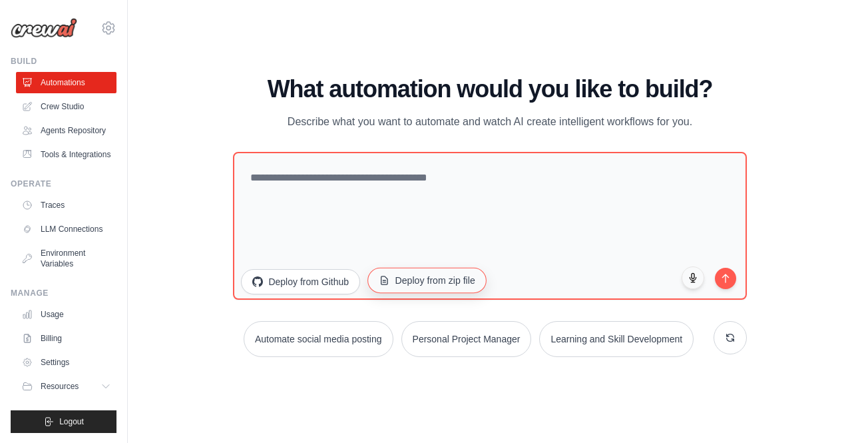
click at [411, 288] on button "Deploy from zip file" at bounding box center [426, 279] width 119 height 25
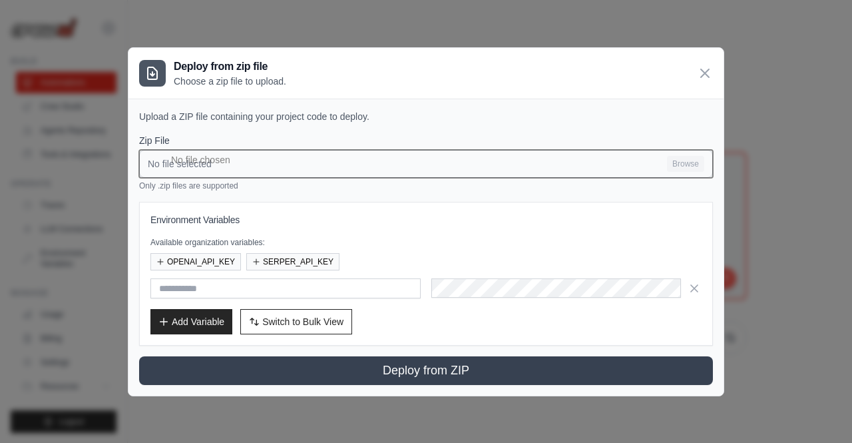
click at [682, 160] on input "No file selected Browse" at bounding box center [426, 164] width 574 height 28
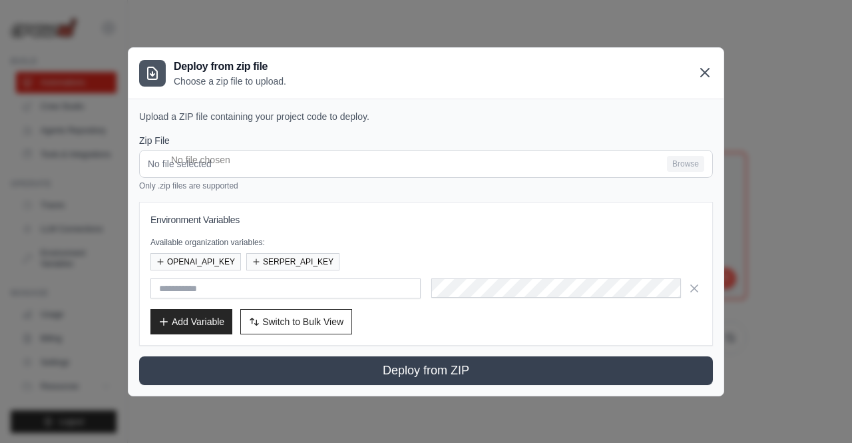
click at [697, 72] on icon at bounding box center [705, 73] width 16 height 16
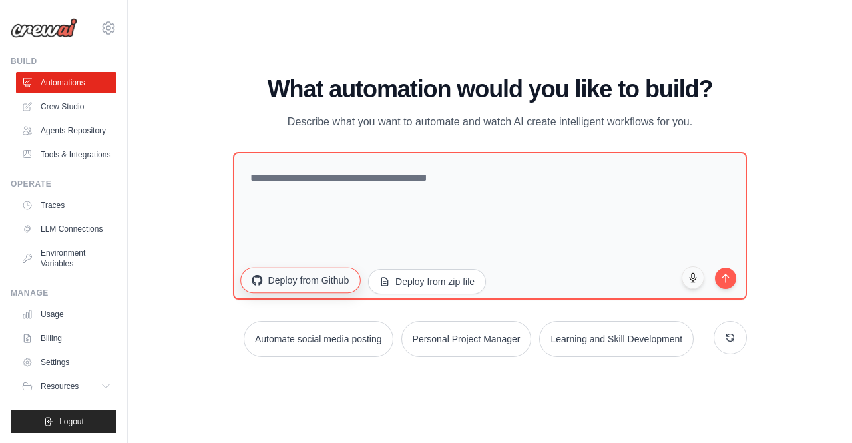
click at [331, 282] on button "Deploy from Github" at bounding box center [301, 279] width 120 height 25
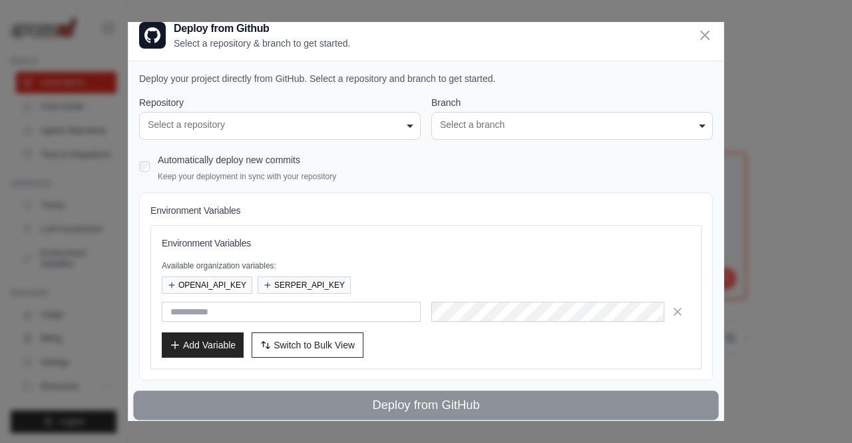
scroll to position [20, 0]
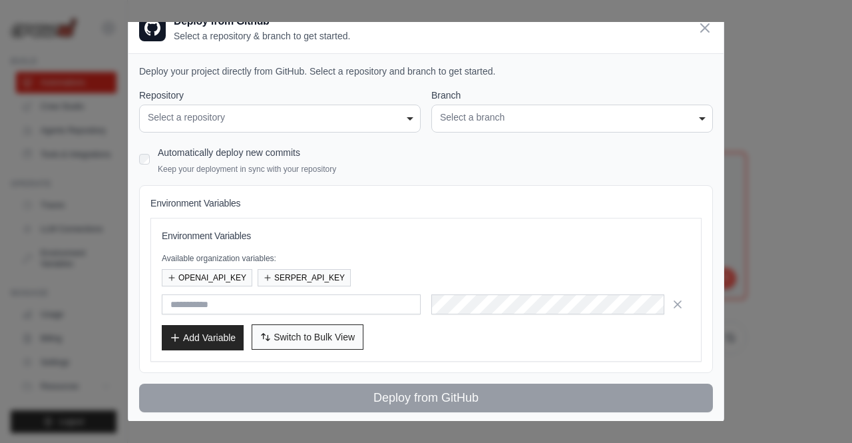
click at [303, 336] on span "Switch to Bulk View" at bounding box center [314, 336] width 81 height 13
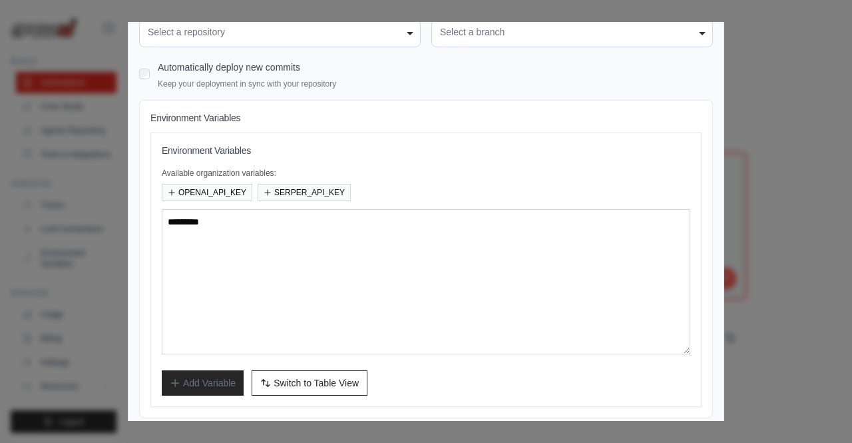
scroll to position [150, 0]
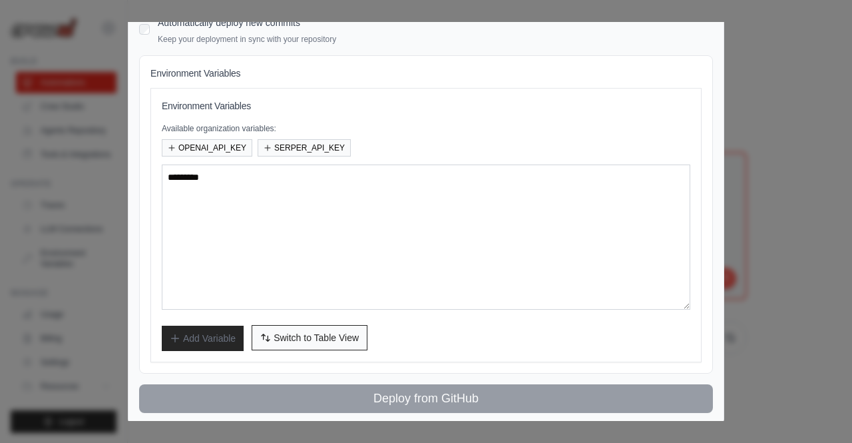
click at [330, 335] on span "Switch to Table View" at bounding box center [316, 337] width 85 height 13
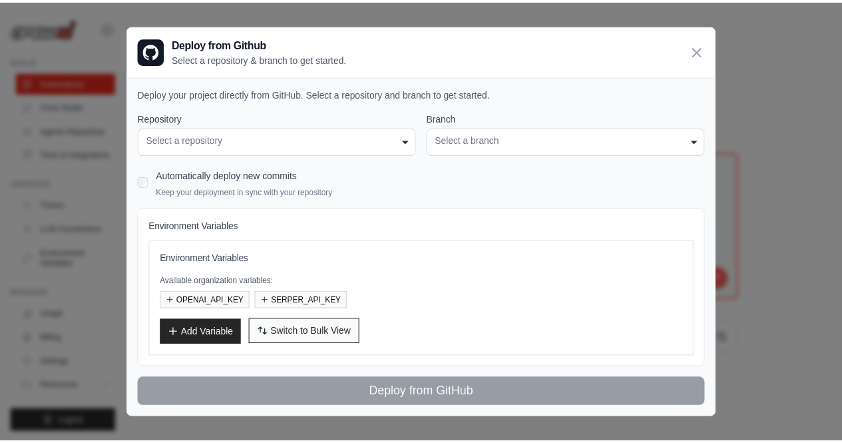
scroll to position [0, 0]
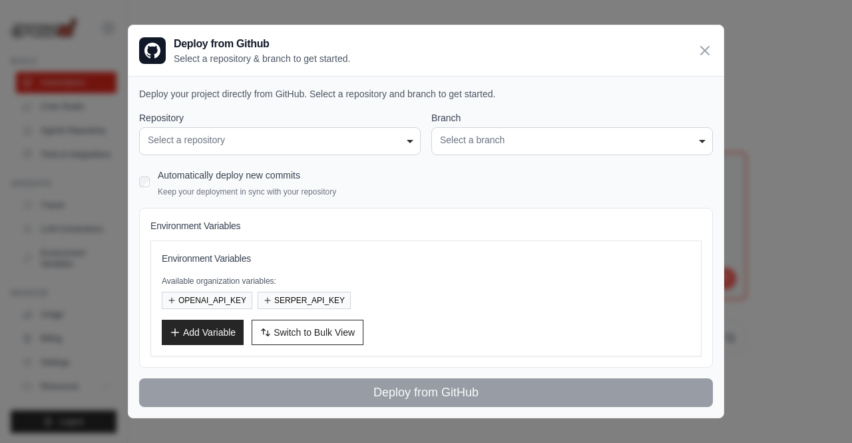
click at [459, 133] on div "**********" at bounding box center [572, 141] width 282 height 28
click at [409, 141] on div "Select a repository" at bounding box center [280, 140] width 264 height 14
click at [296, 96] on p "Deploy your project directly from GitHub. Select a repository and branch to get…" at bounding box center [426, 93] width 574 height 13
click at [286, 140] on div "Select a repository" at bounding box center [280, 140] width 264 height 14
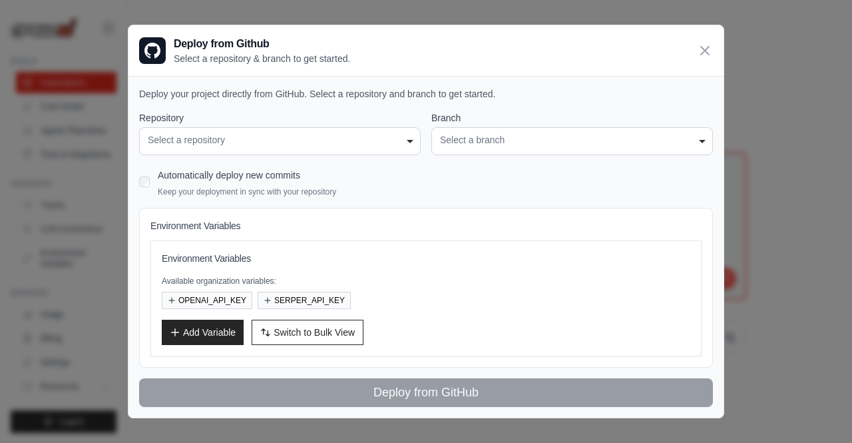
click at [365, 146] on div "Select a repository" at bounding box center [280, 140] width 264 height 14
click at [338, 134] on div "Select a repository" at bounding box center [280, 140] width 264 height 14
click at [707, 50] on icon at bounding box center [705, 50] width 16 height 16
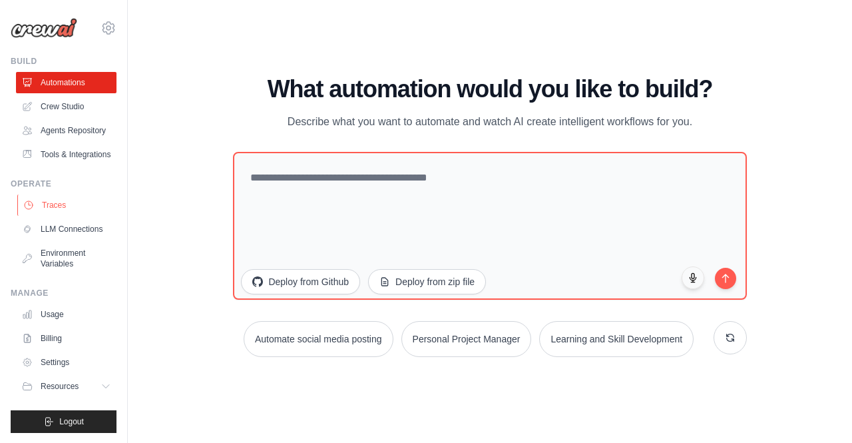
click at [51, 209] on link "Traces" at bounding box center [67, 204] width 101 height 21
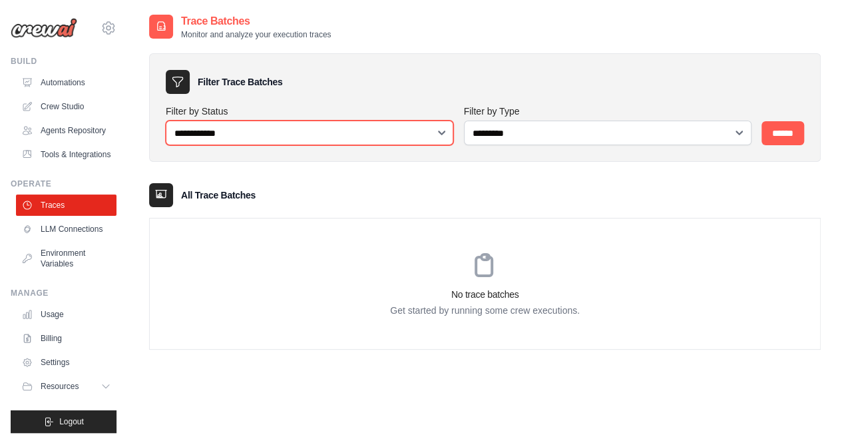
click at [233, 131] on select "**********" at bounding box center [310, 132] width 288 height 25
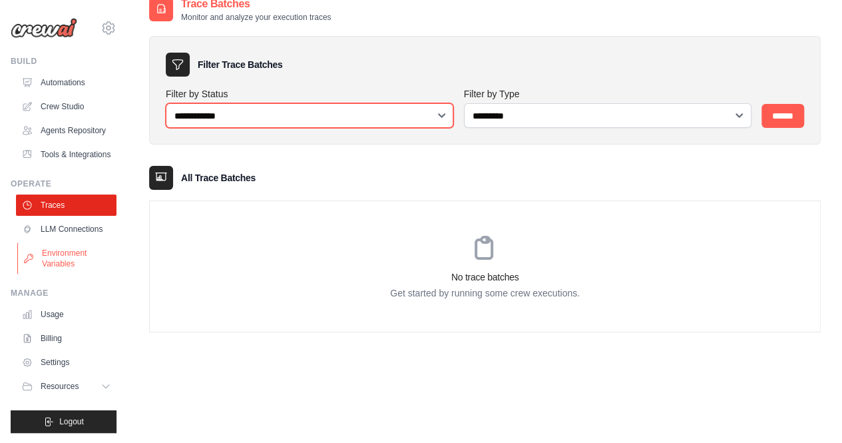
scroll to position [27, 0]
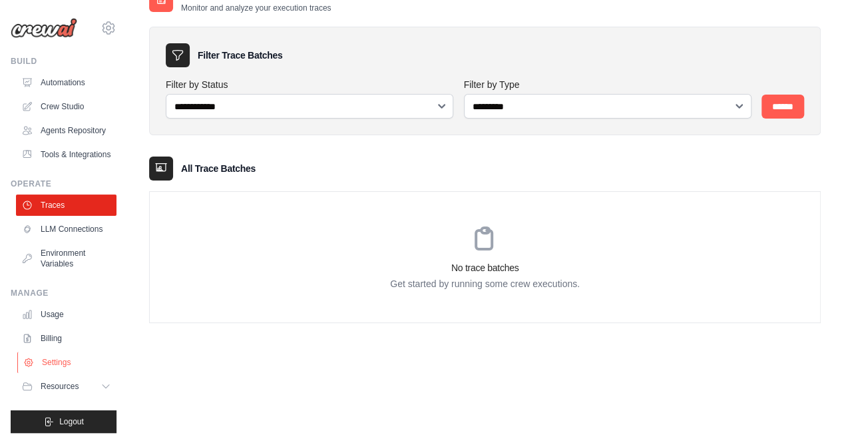
click at [65, 362] on link "Settings" at bounding box center [67, 361] width 101 height 21
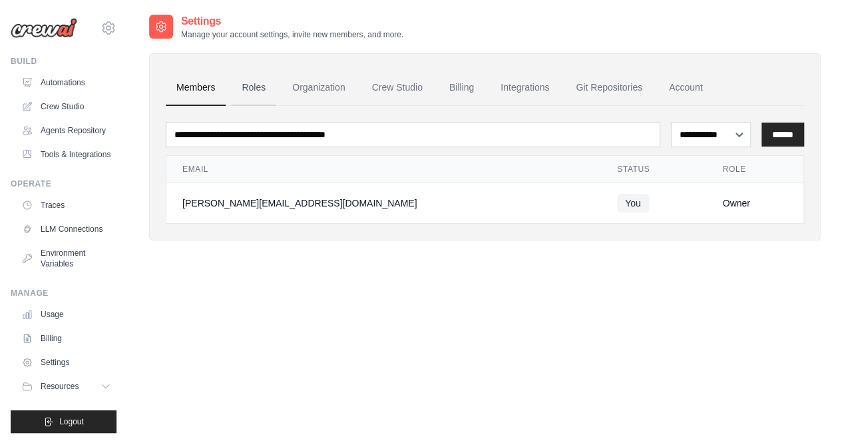
click at [256, 93] on link "Roles" at bounding box center [253, 88] width 45 height 36
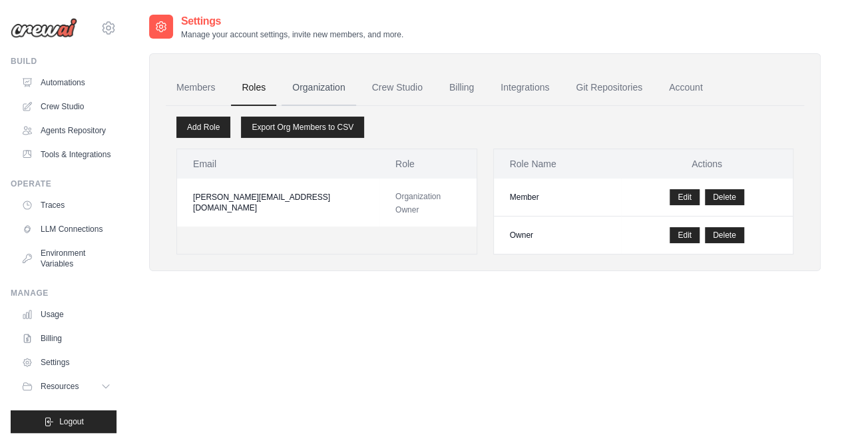
click at [319, 82] on link "Organization" at bounding box center [319, 88] width 74 height 36
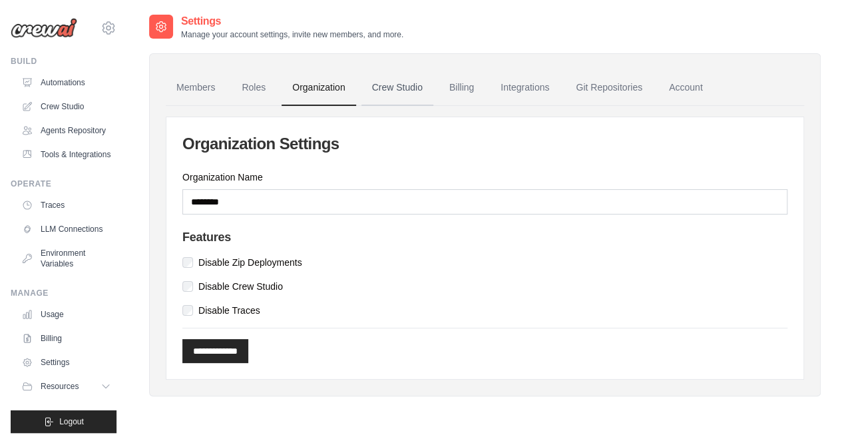
click at [377, 85] on link "Crew Studio" at bounding box center [397, 88] width 72 height 36
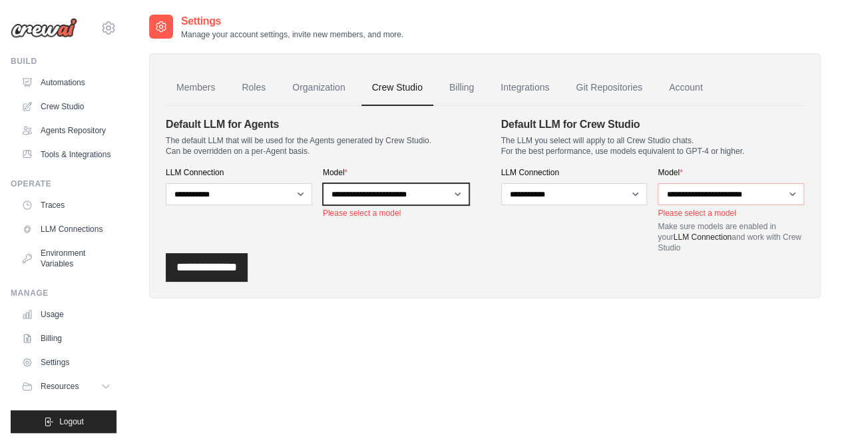
click at [420, 194] on select "**********" at bounding box center [396, 194] width 146 height 22
select select "**********"
click at [323, 183] on select "**********" at bounding box center [396, 194] width 146 height 22
click at [501, 260] on div "**********" at bounding box center [485, 267] width 638 height 29
click at [453, 91] on link "Billing" at bounding box center [462, 88] width 46 height 36
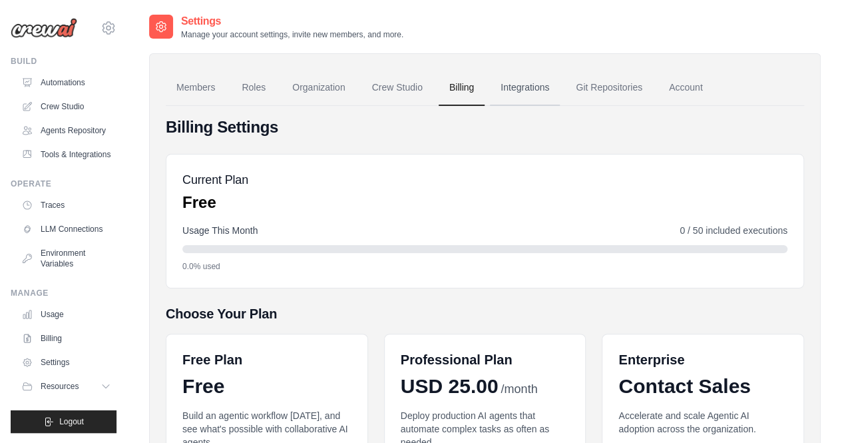
click at [527, 94] on link "Integrations" at bounding box center [525, 88] width 70 height 36
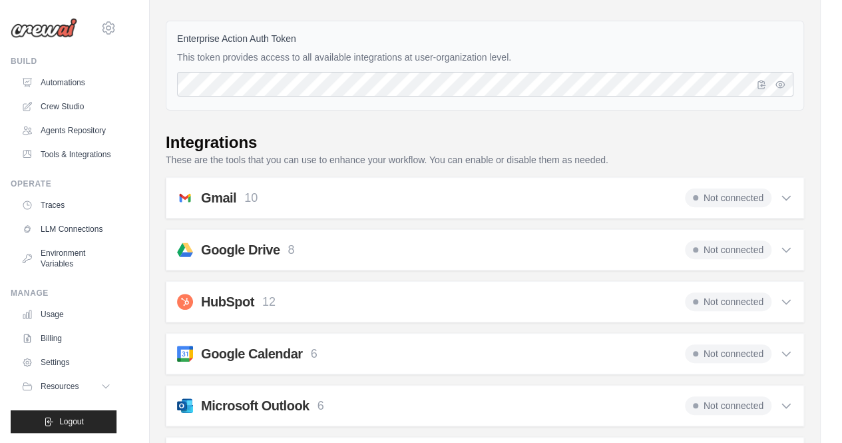
scroll to position [133, 0]
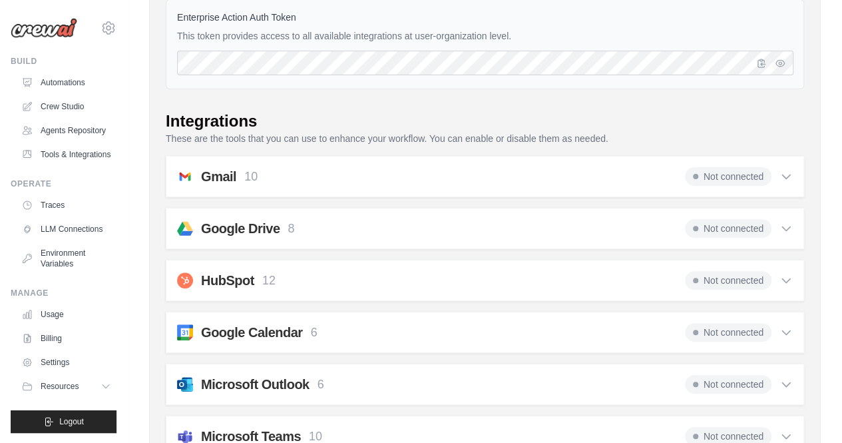
click at [771, 221] on div "Not connected" at bounding box center [739, 228] width 108 height 19
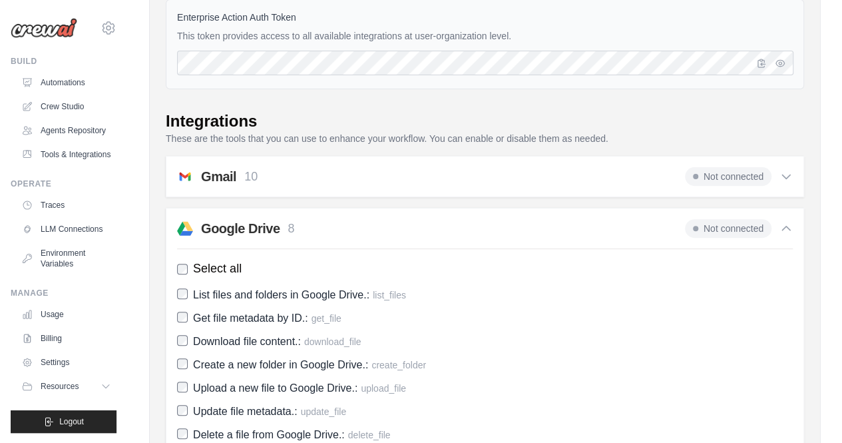
click at [771, 221] on div "Not connected" at bounding box center [739, 228] width 108 height 19
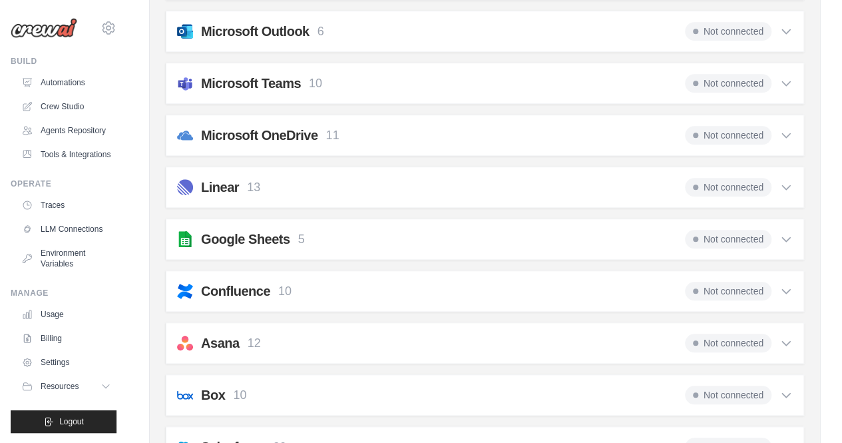
scroll to position [532, 0]
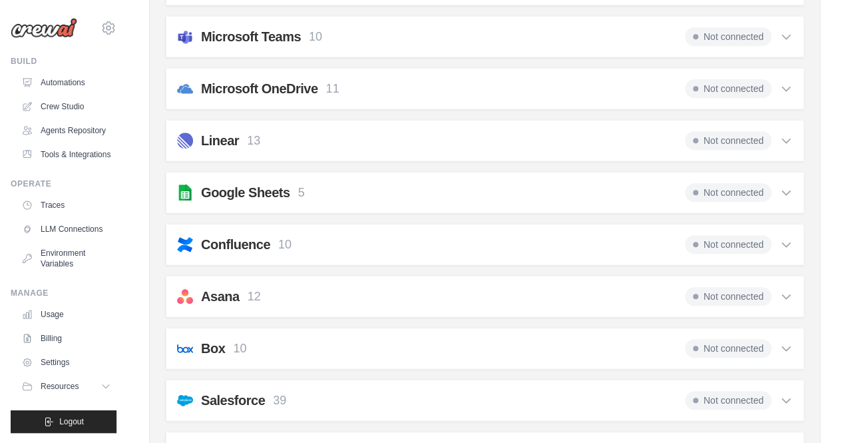
click at [787, 190] on icon at bounding box center [785, 192] width 13 height 13
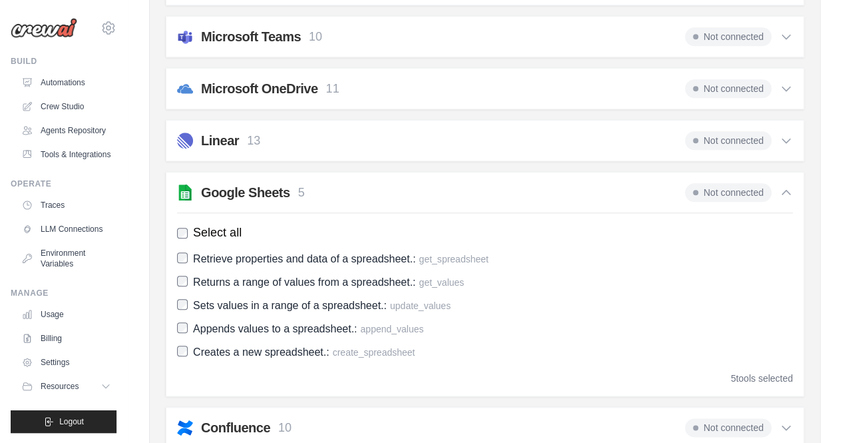
click at [787, 190] on icon at bounding box center [785, 192] width 13 height 13
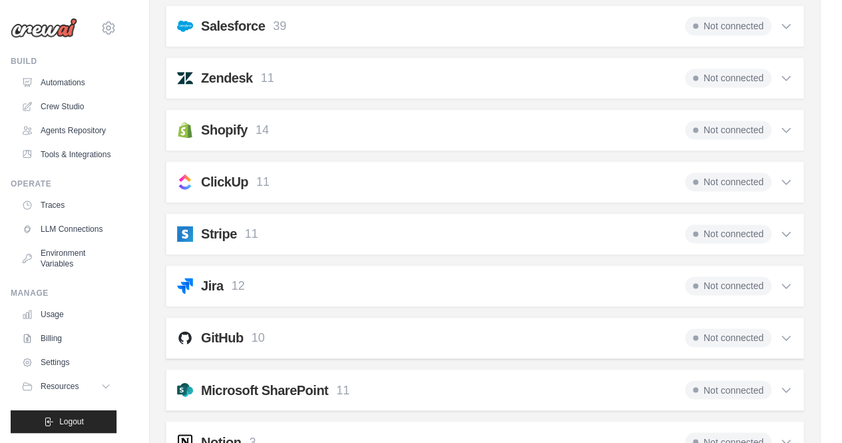
scroll to position [1065, 0]
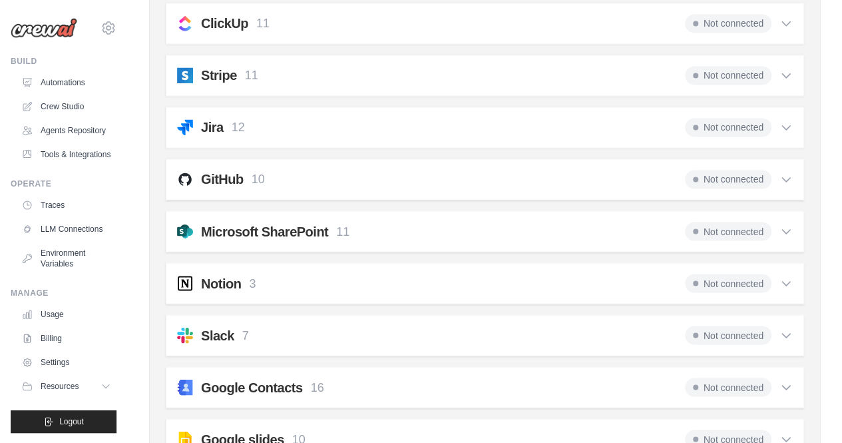
click at [780, 224] on icon at bounding box center [785, 230] width 13 height 13
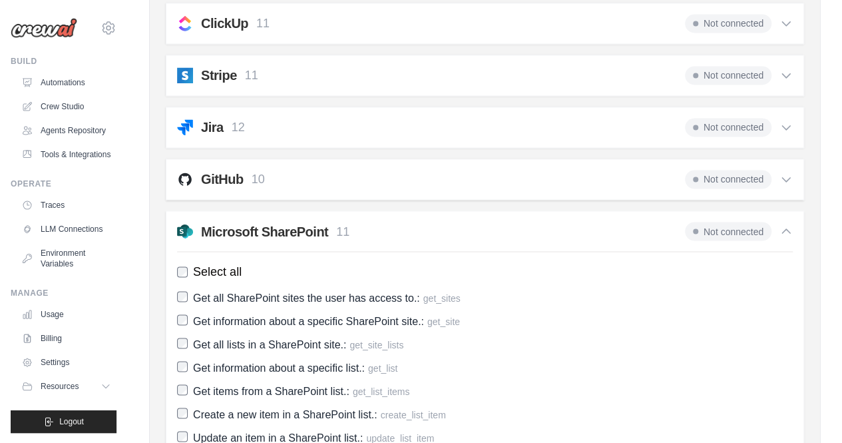
click at [780, 224] on icon at bounding box center [785, 230] width 13 height 13
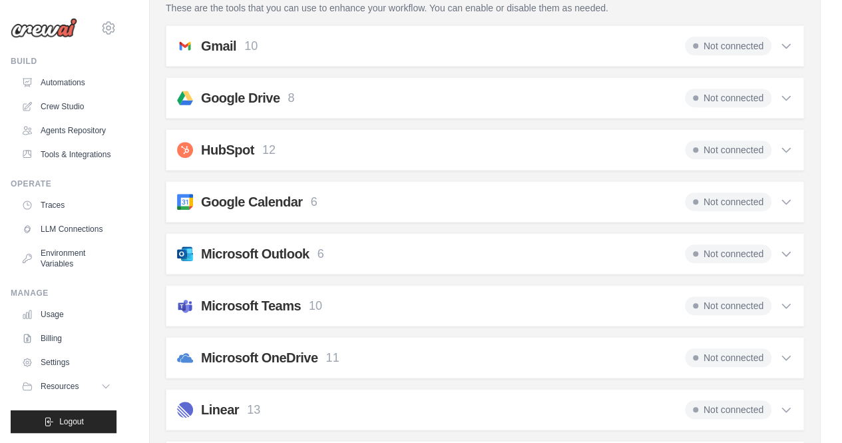
scroll to position [0, 0]
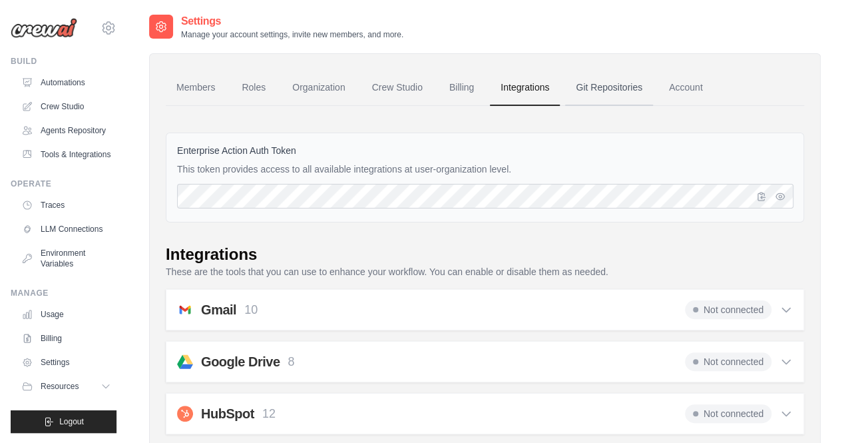
click at [619, 86] on link "Git Repositories" at bounding box center [609, 88] width 88 height 36
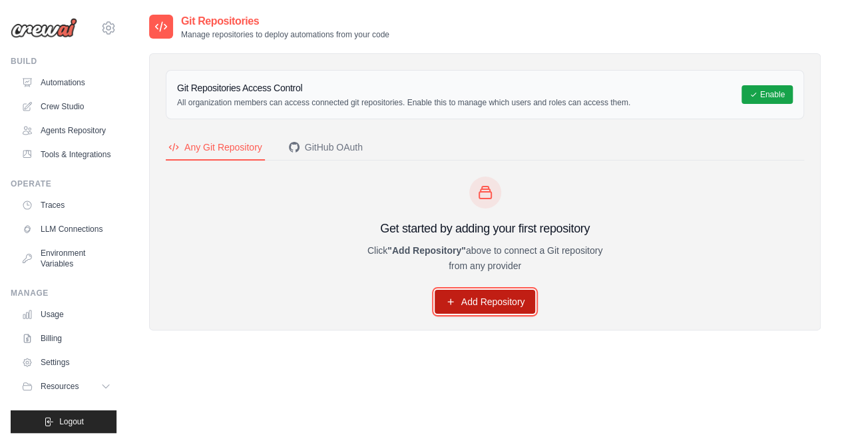
click at [496, 296] on link "Add Repository" at bounding box center [485, 302] width 101 height 24
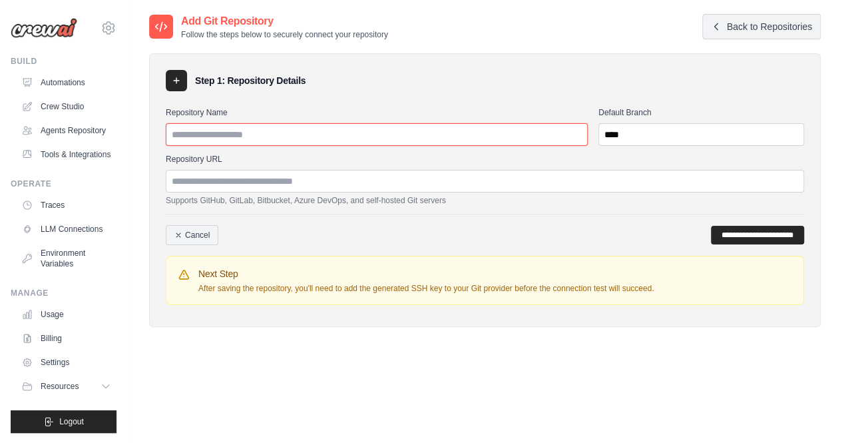
click at [298, 128] on input "Repository Name" at bounding box center [377, 134] width 422 height 23
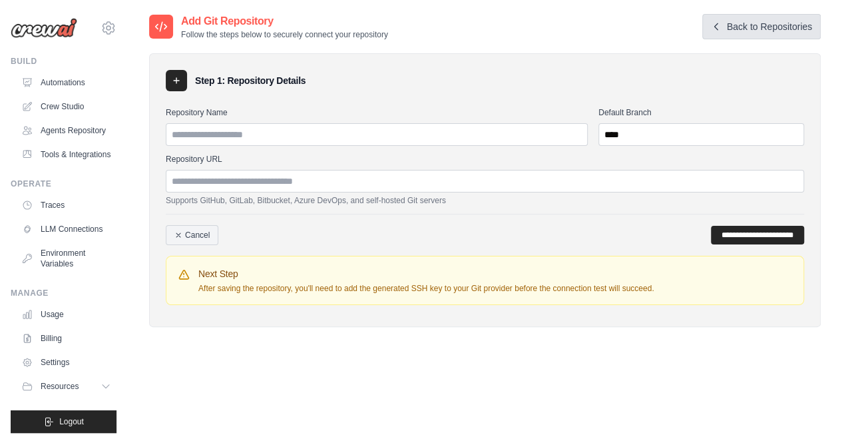
click at [719, 25] on icon at bounding box center [716, 26] width 11 height 11
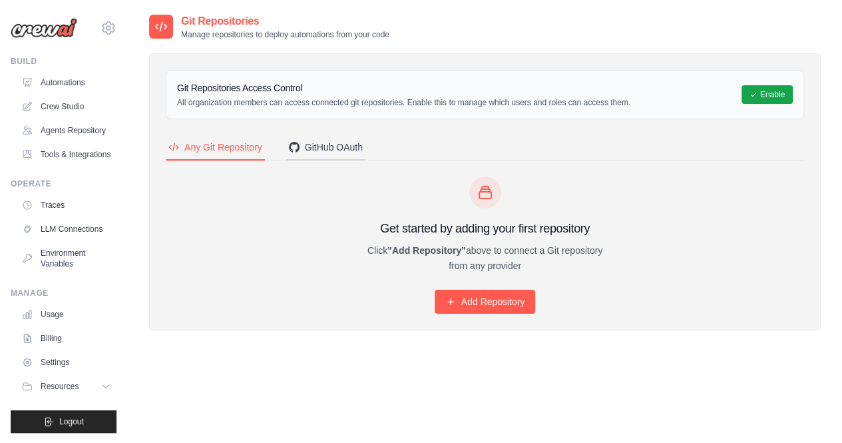
click at [323, 150] on div "GitHub OAuth" at bounding box center [326, 146] width 74 height 13
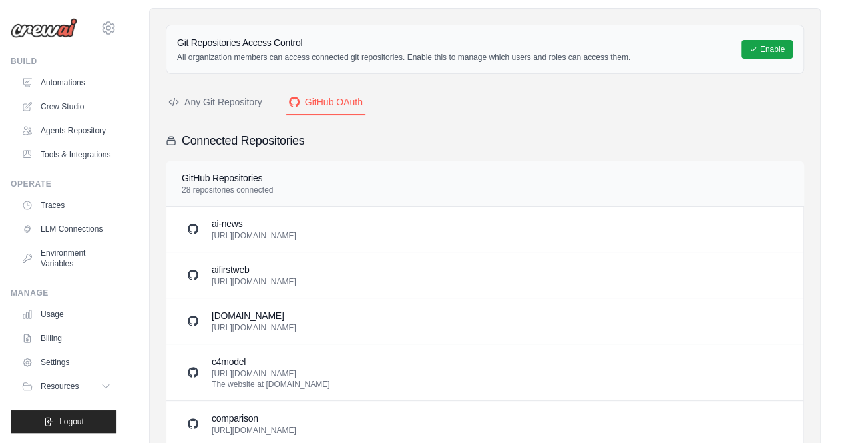
scroll to position [67, 0]
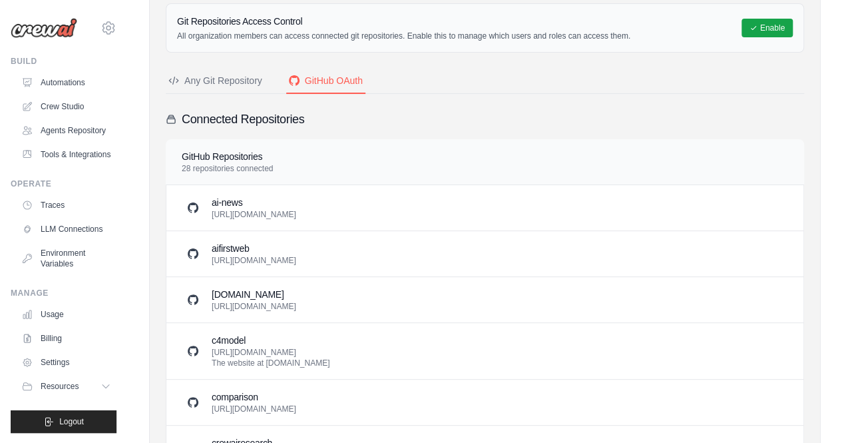
click at [296, 214] on p "https://github.com/akhvedelidze/ai-news.git" at bounding box center [254, 214] width 85 height 11
click at [189, 210] on icon at bounding box center [193, 207] width 11 height 11
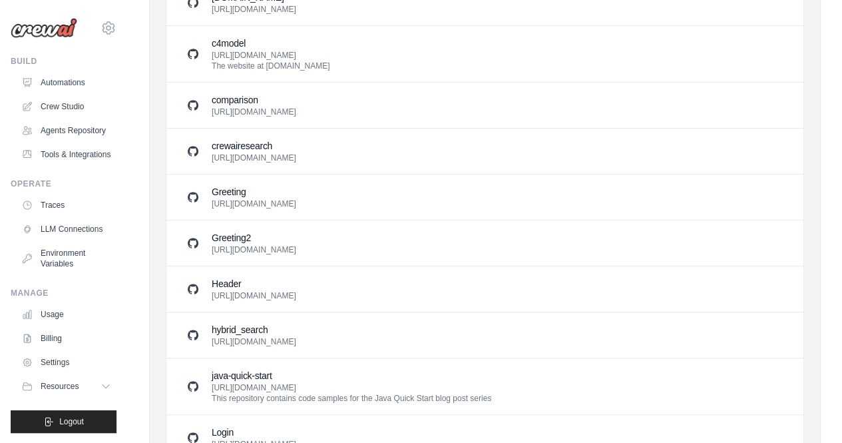
scroll to position [342, 0]
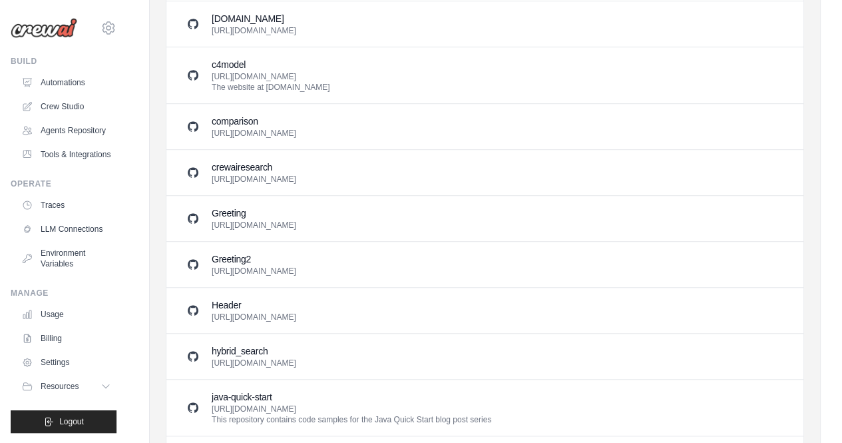
drag, startPoint x: 398, startPoint y: 178, endPoint x: 212, endPoint y: 182, distance: 185.7
click at [212, 182] on div "crewairesearch https://github.com/akhvedelidze/crewairesearch.git" at bounding box center [484, 172] width 637 height 46
copy p "https://github.com/akhvedelidze/crewairesearch.git"
click at [68, 85] on link "Automations" at bounding box center [67, 82] width 101 height 21
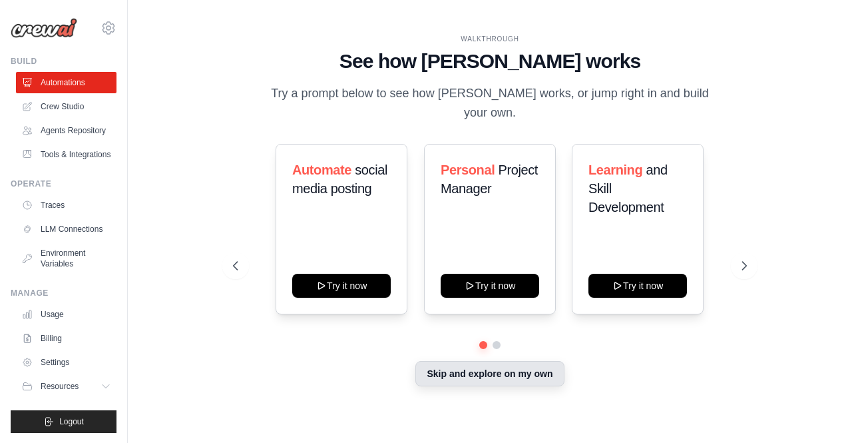
click at [492, 367] on button "Skip and explore on my own" at bounding box center [489, 373] width 148 height 25
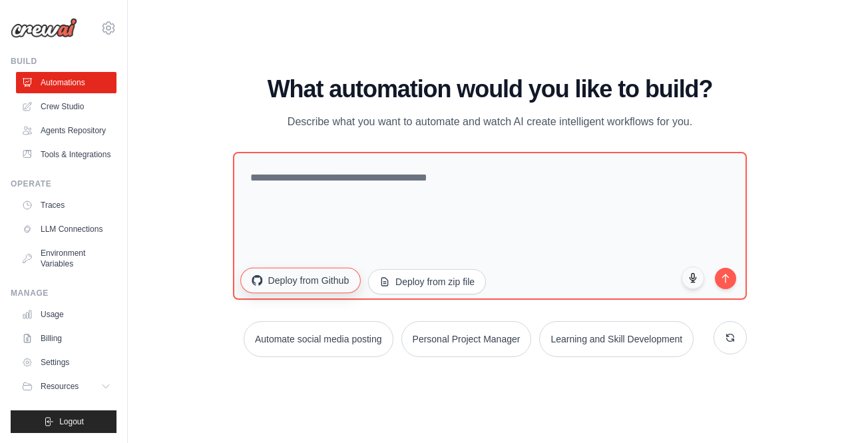
click at [311, 278] on button "Deploy from Github" at bounding box center [301, 279] width 120 height 25
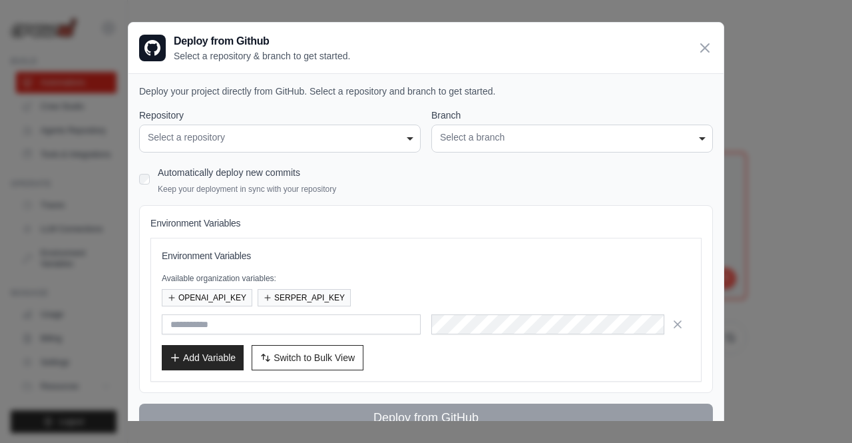
click at [286, 133] on div "Select a repository" at bounding box center [280, 137] width 264 height 14
click at [652, 142] on div "Select a branch" at bounding box center [572, 137] width 264 height 14
click at [656, 142] on div "Select a branch" at bounding box center [572, 137] width 264 height 14
click at [702, 42] on icon at bounding box center [705, 48] width 16 height 16
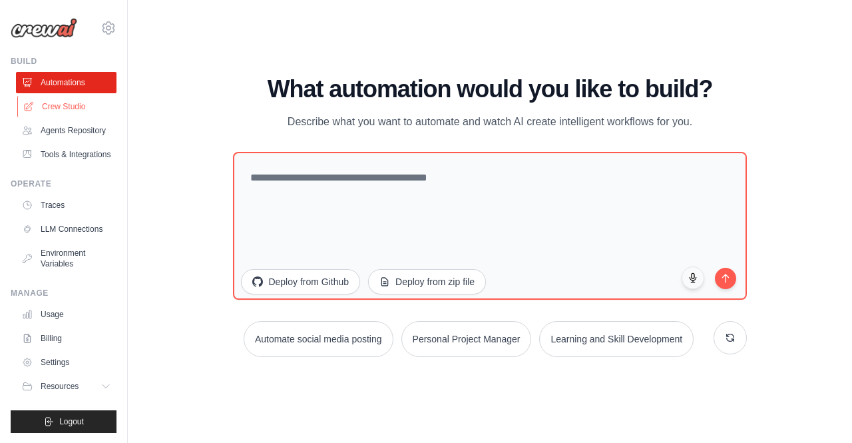
click at [71, 108] on link "Crew Studio" at bounding box center [67, 106] width 101 height 21
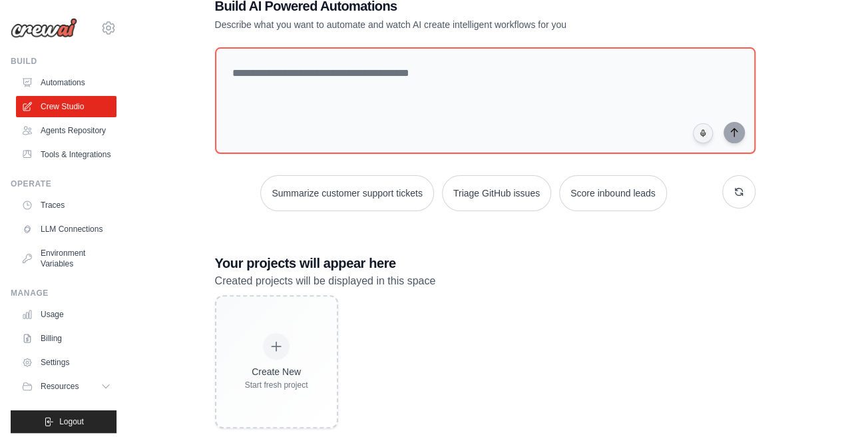
scroll to position [57, 0]
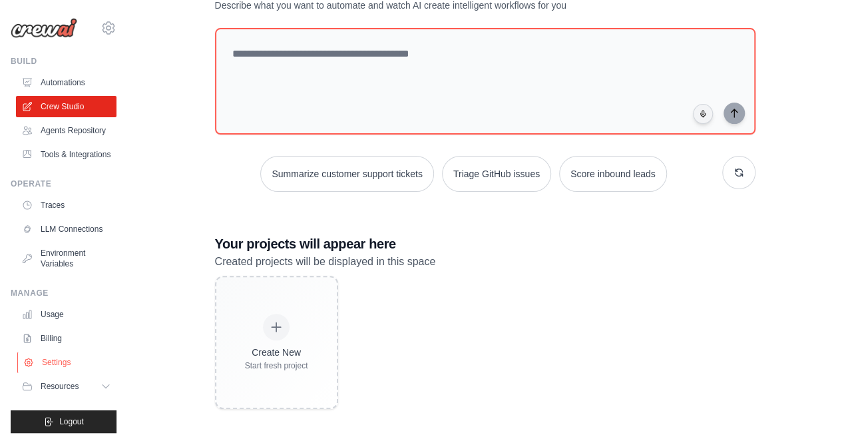
click at [53, 366] on link "Settings" at bounding box center [67, 361] width 101 height 21
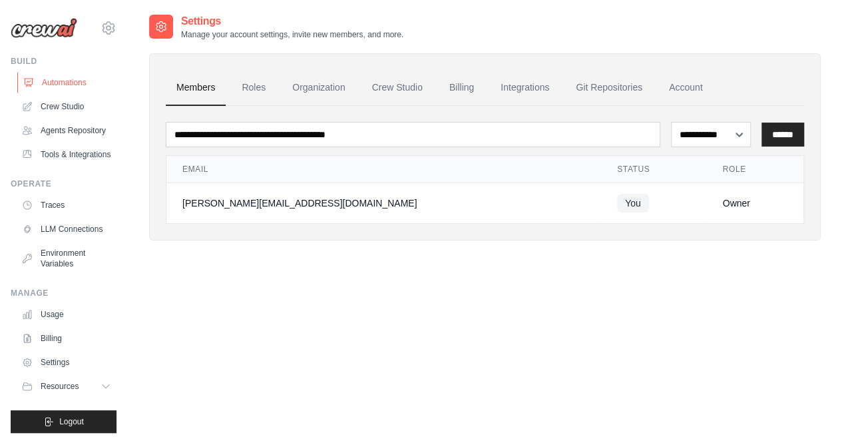
click at [67, 83] on link "Automations" at bounding box center [67, 82] width 101 height 21
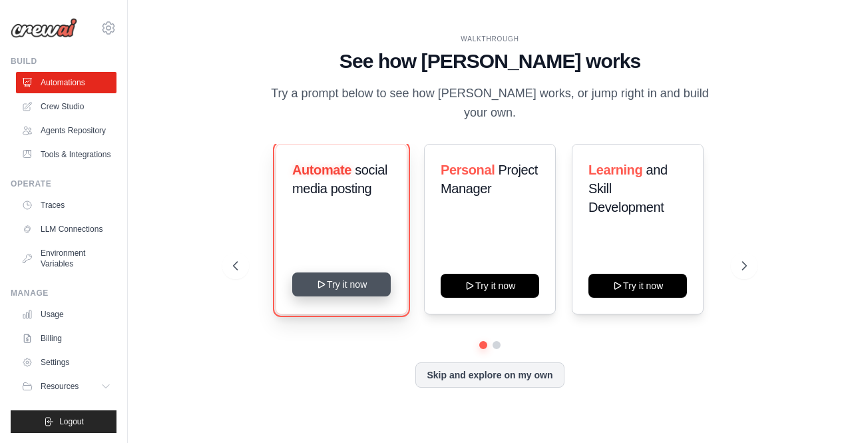
click at [341, 272] on button "Try it now" at bounding box center [341, 284] width 99 height 24
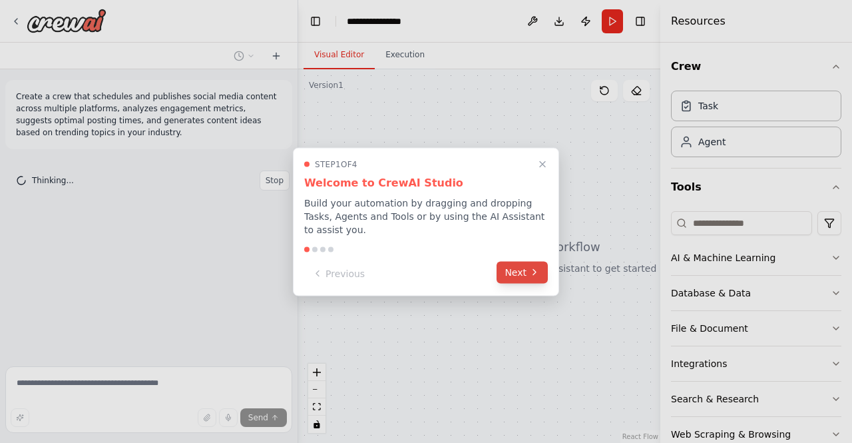
click at [515, 264] on button "Next" at bounding box center [522, 272] width 51 height 22
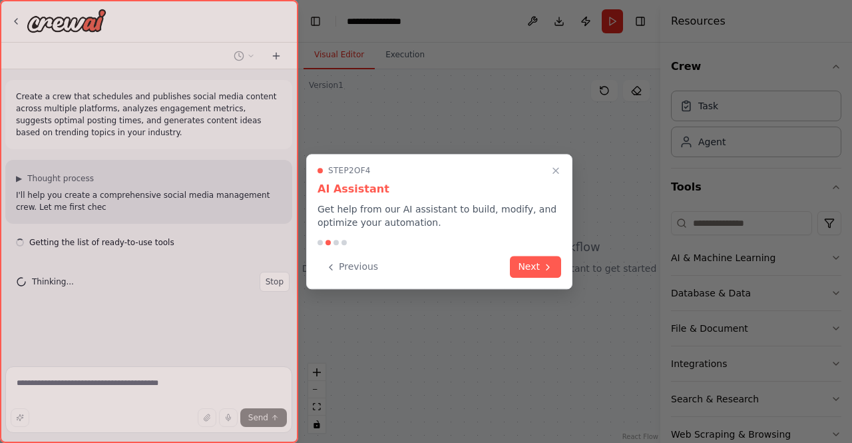
click at [556, 170] on icon "Close walkthrough" at bounding box center [555, 170] width 11 height 11
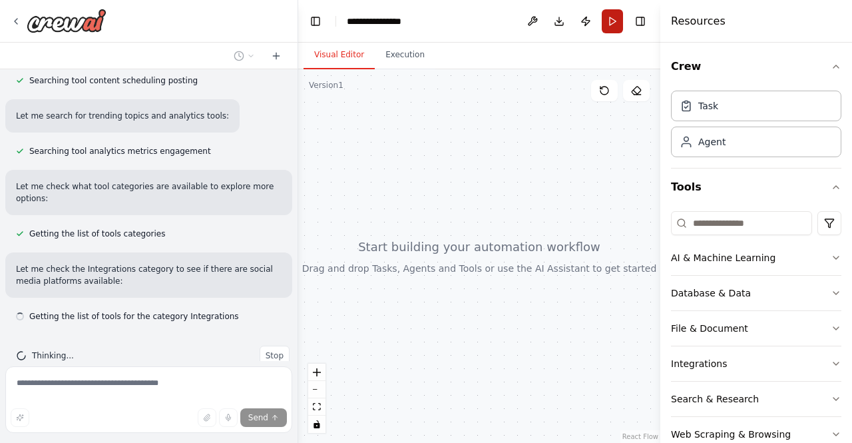
scroll to position [327, 0]
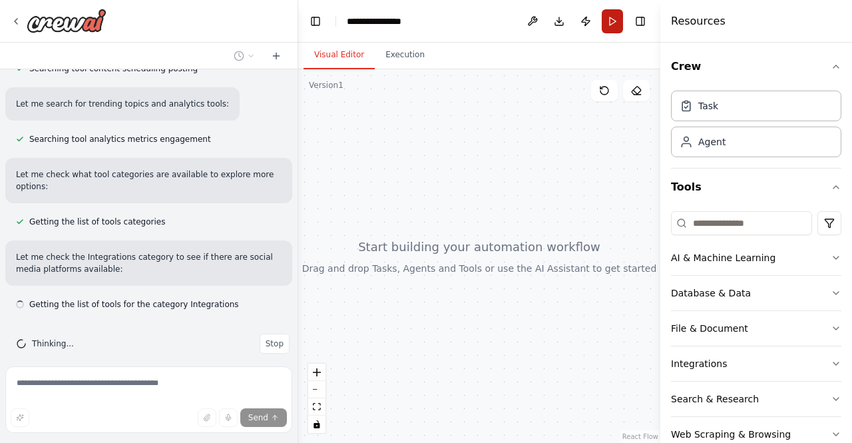
click at [612, 21] on button "Run" at bounding box center [612, 21] width 21 height 24
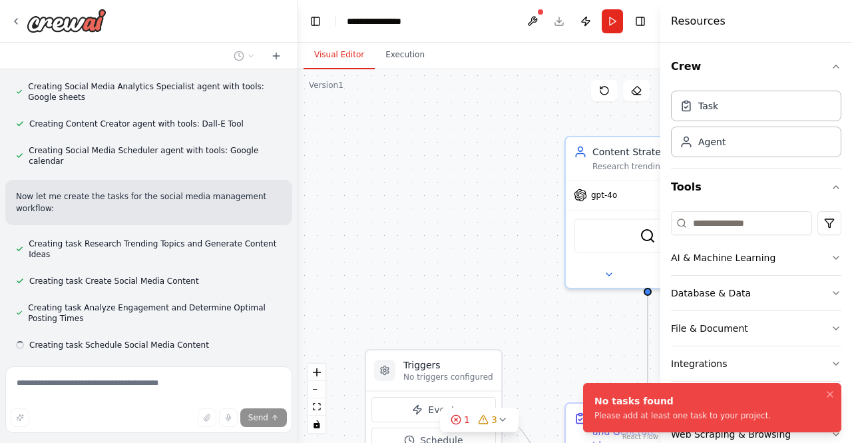
scroll to position [936, 0]
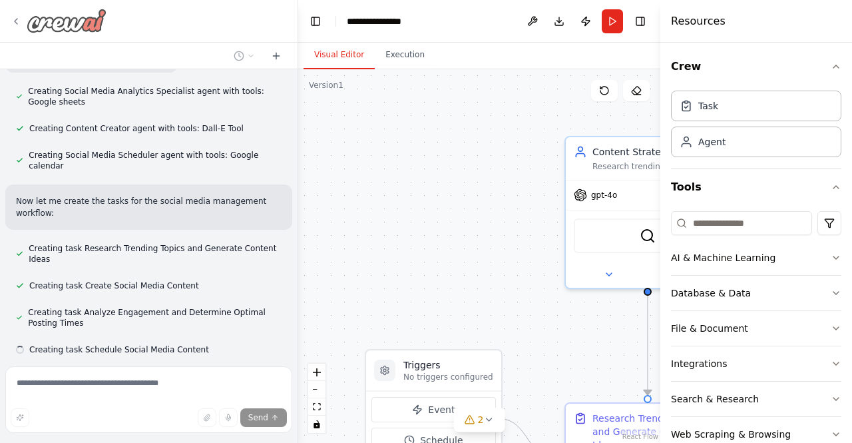
click at [49, 23] on img at bounding box center [67, 21] width 80 height 24
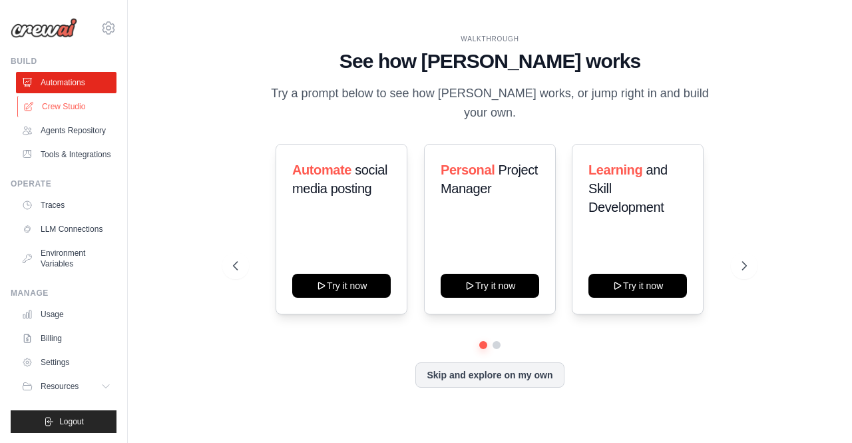
click at [67, 105] on link "Crew Studio" at bounding box center [67, 106] width 101 height 21
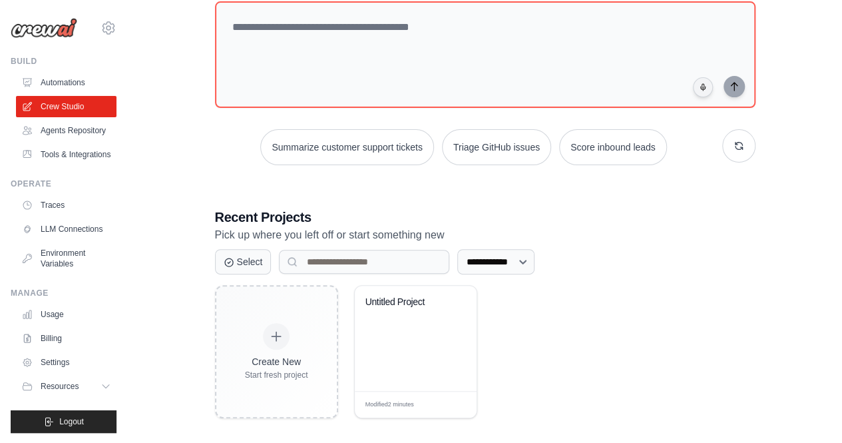
scroll to position [93, 0]
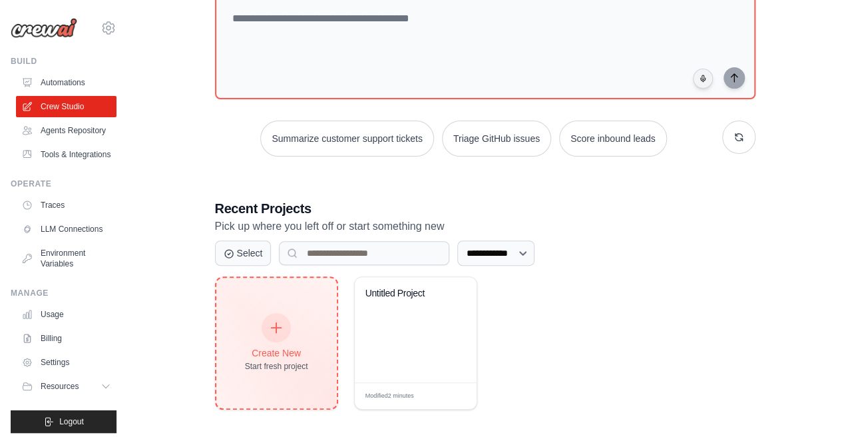
click at [280, 321] on icon at bounding box center [276, 327] width 15 height 15
